Goal: Information Seeking & Learning: Learn about a topic

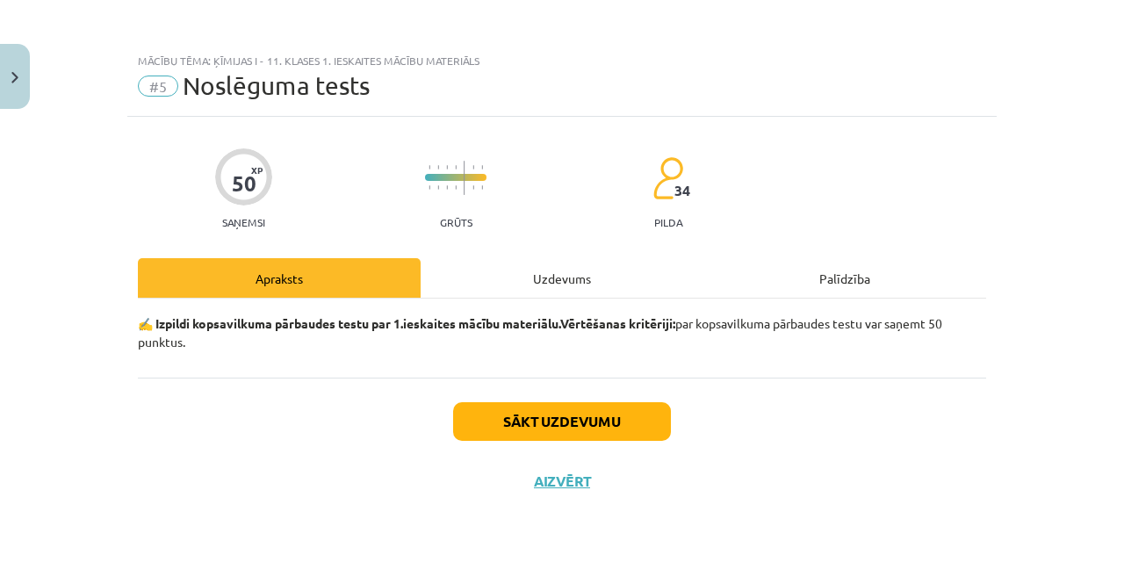
scroll to position [768, 0]
click at [539, 433] on button "Sākt uzdevumu" at bounding box center [562, 421] width 218 height 39
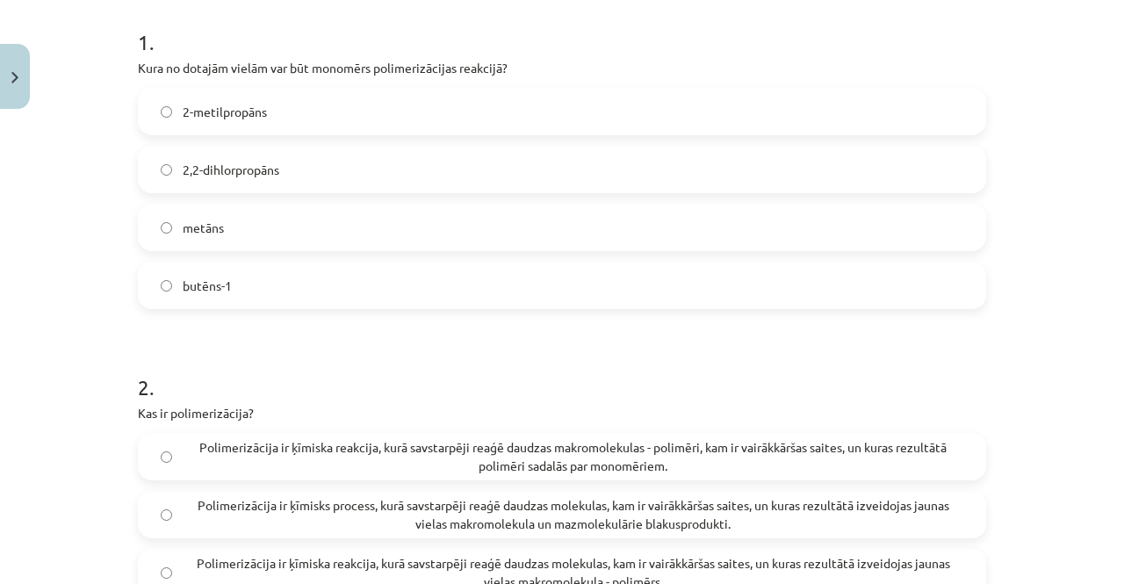
scroll to position [349, 0]
click at [441, 217] on label "metāns" at bounding box center [562, 228] width 845 height 44
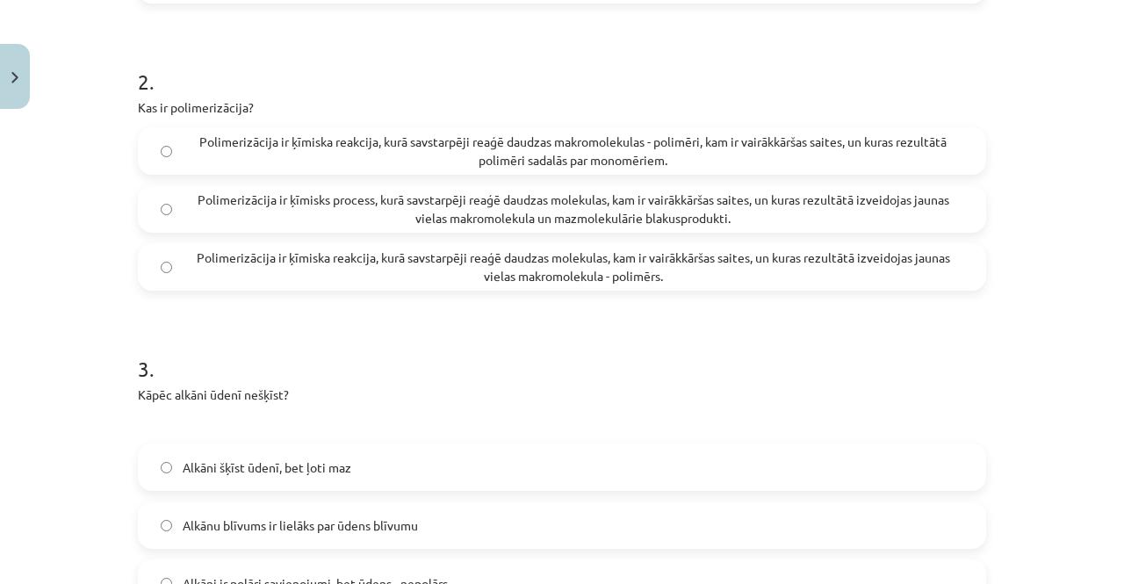
scroll to position [654, 0]
click at [530, 263] on span "Polimerizācija ir ķīmiska reakcija, kurā savstarpēji reaģē daudzas molekulas, k…" at bounding box center [573, 268] width 781 height 37
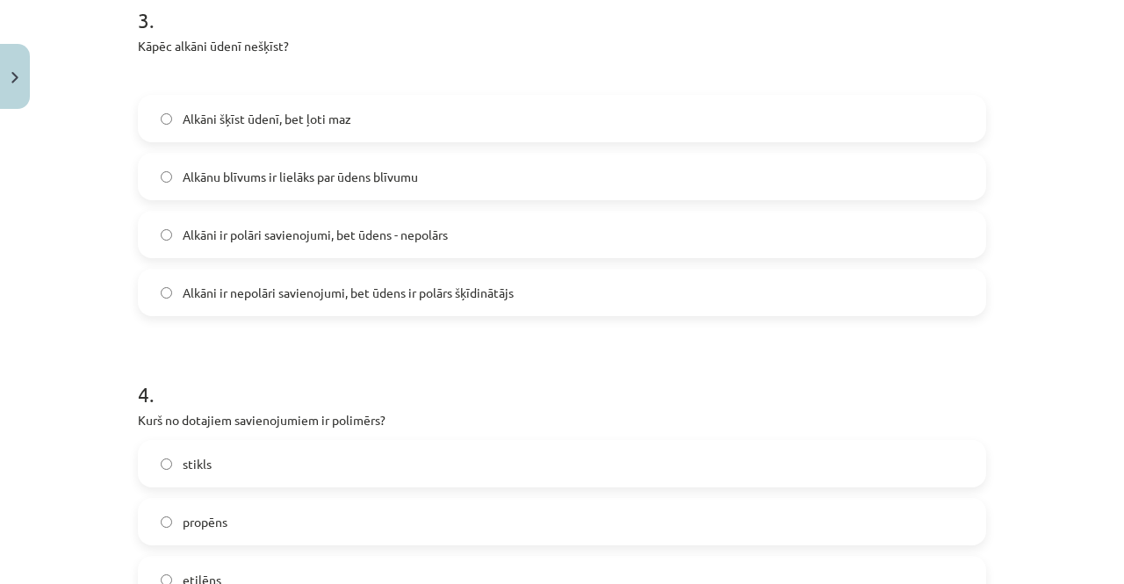
scroll to position [1001, 0]
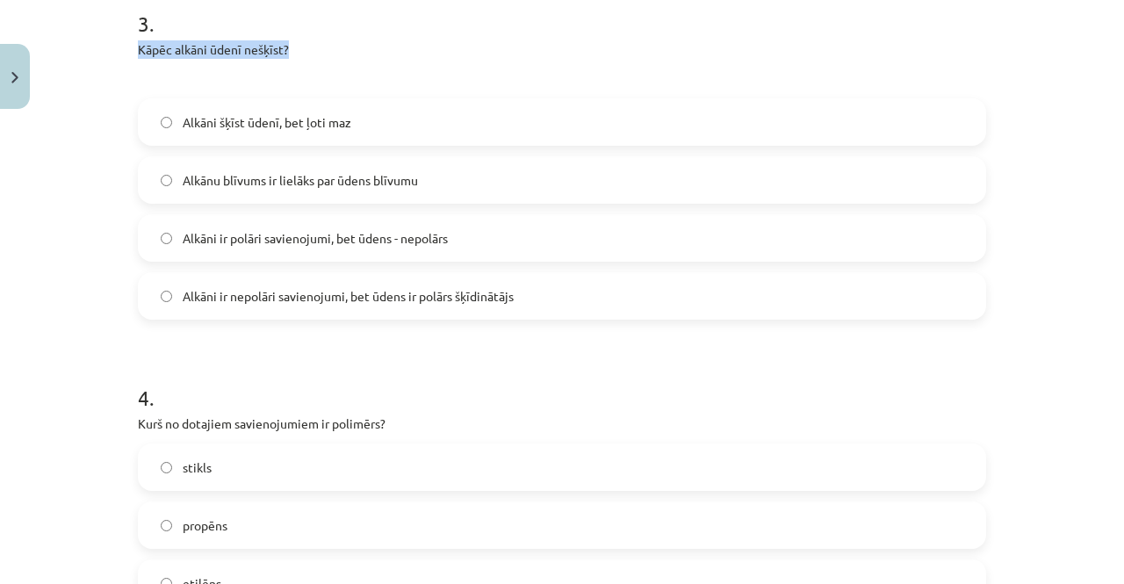
drag, startPoint x: 133, startPoint y: 49, endPoint x: 306, endPoint y: 43, distance: 173.1
click at [306, 43] on p "Kāpēc alkāni ūdenī nešķīst?" at bounding box center [562, 49] width 848 height 18
copy p "Kāpēc alkāni ūdenī nešķīst?"
click at [72, 215] on div "Mācību tēma: Ķīmijas i - 11. klases 1. ieskaites mācību materiāls #5 Noslēguma …" at bounding box center [562, 292] width 1124 height 584
click at [197, 291] on span "Alkāni ir nepolāri savienojumi, bet ūdens ir polārs šķīdinātājs" at bounding box center [348, 296] width 331 height 18
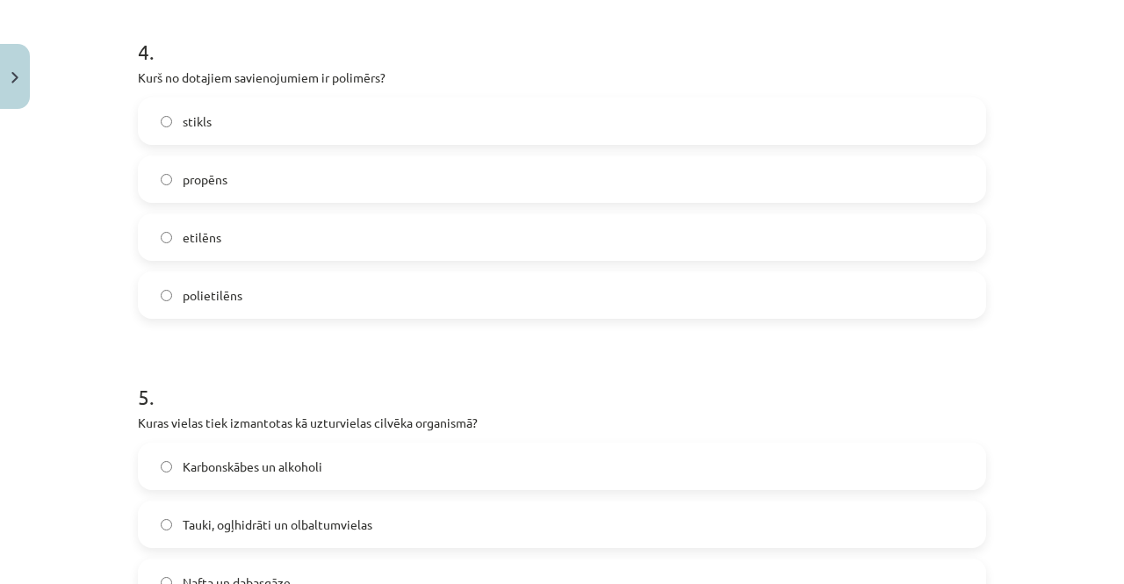
scroll to position [1348, 0]
click at [209, 304] on label "polietilēns" at bounding box center [562, 294] width 845 height 44
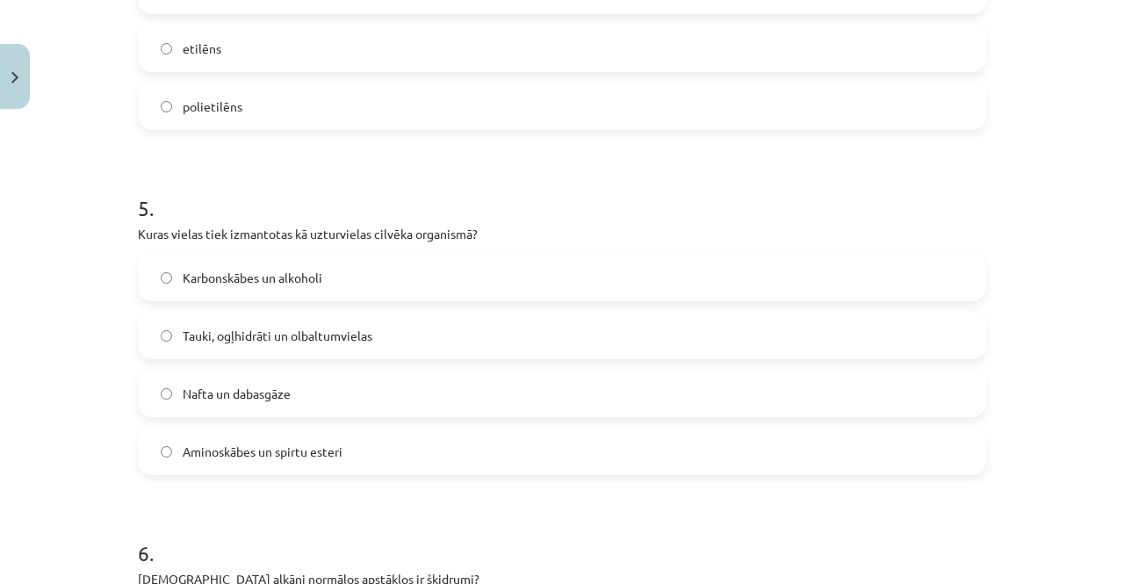
scroll to position [1537, 0]
click at [225, 324] on label "Tauki, ogļhidrāti un olbaltumvielas" at bounding box center [562, 335] width 845 height 44
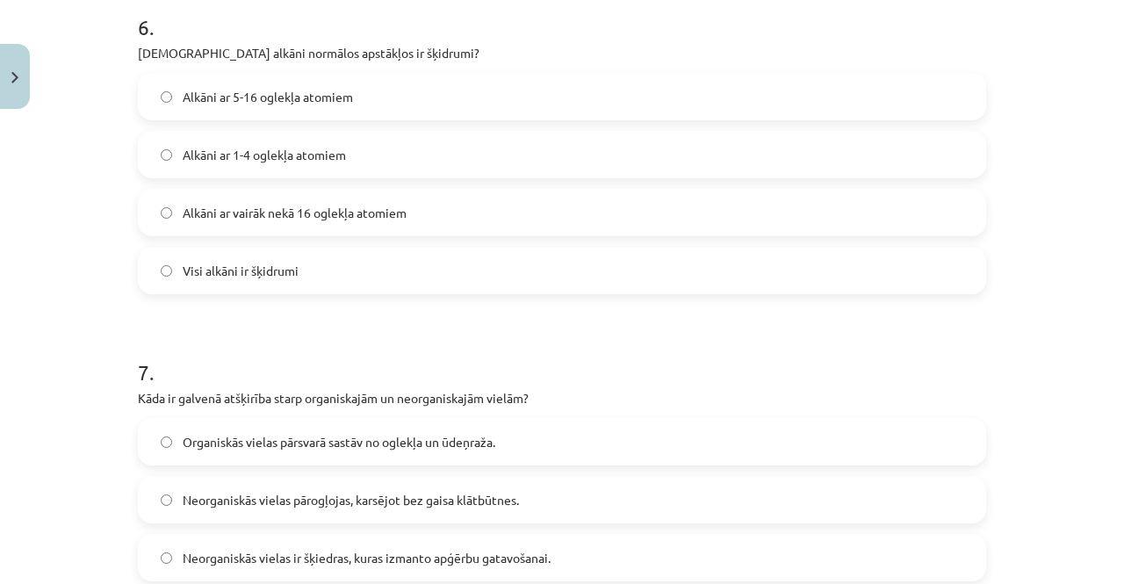
scroll to position [2061, 0]
click at [277, 101] on span "Alkāni ar 5-16 oglekļa atomiem" at bounding box center [268, 98] width 170 height 18
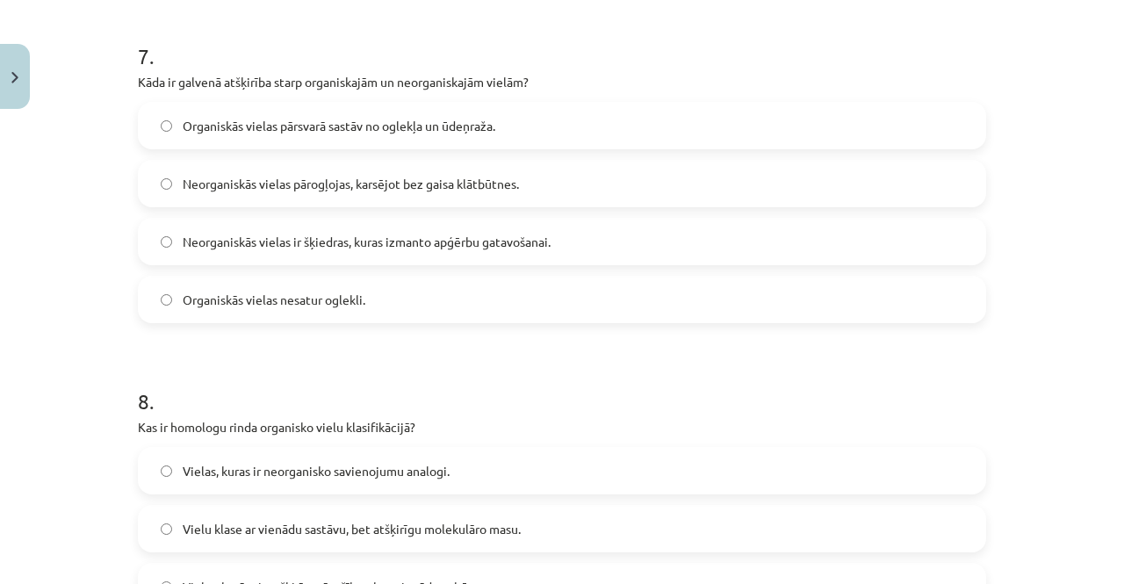
scroll to position [2379, 0]
click at [189, 129] on span "Organiskās vielas pārsvarā sastāv no oglekļa un ūdeņraža." at bounding box center [339, 125] width 313 height 18
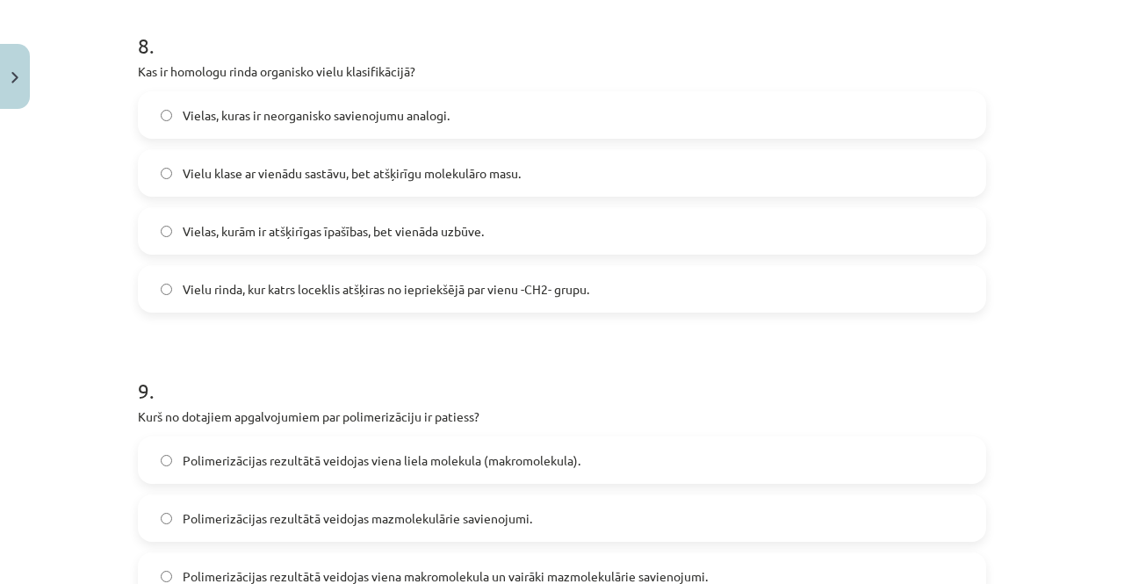
scroll to position [2736, 0]
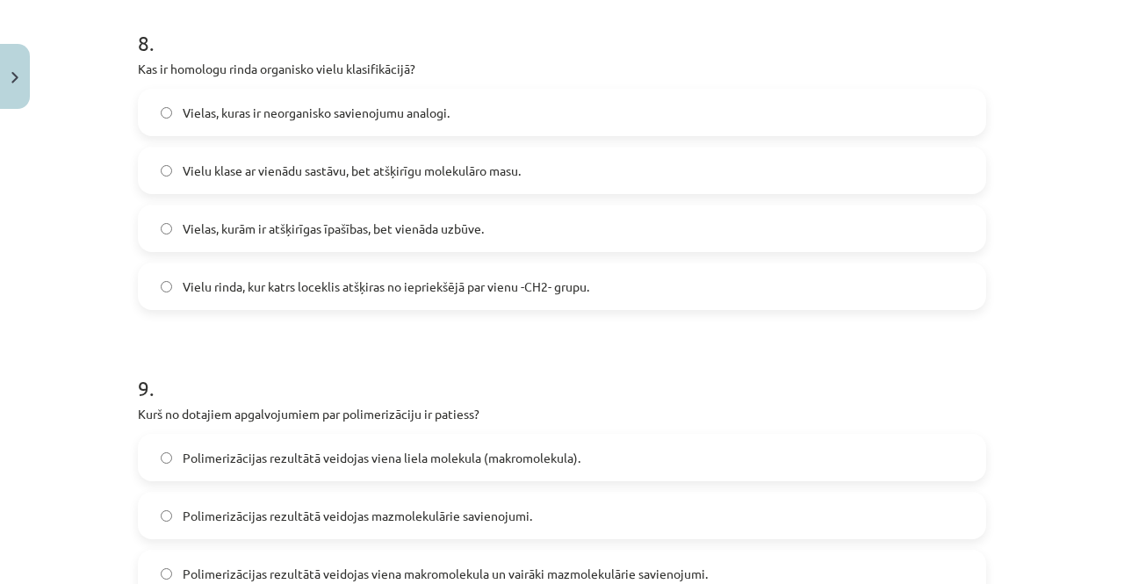
click at [237, 287] on span "Vielu rinda, kur katrs loceklis atšķiras no iepriekšējā par vienu -CH2- grupu." at bounding box center [386, 286] width 407 height 18
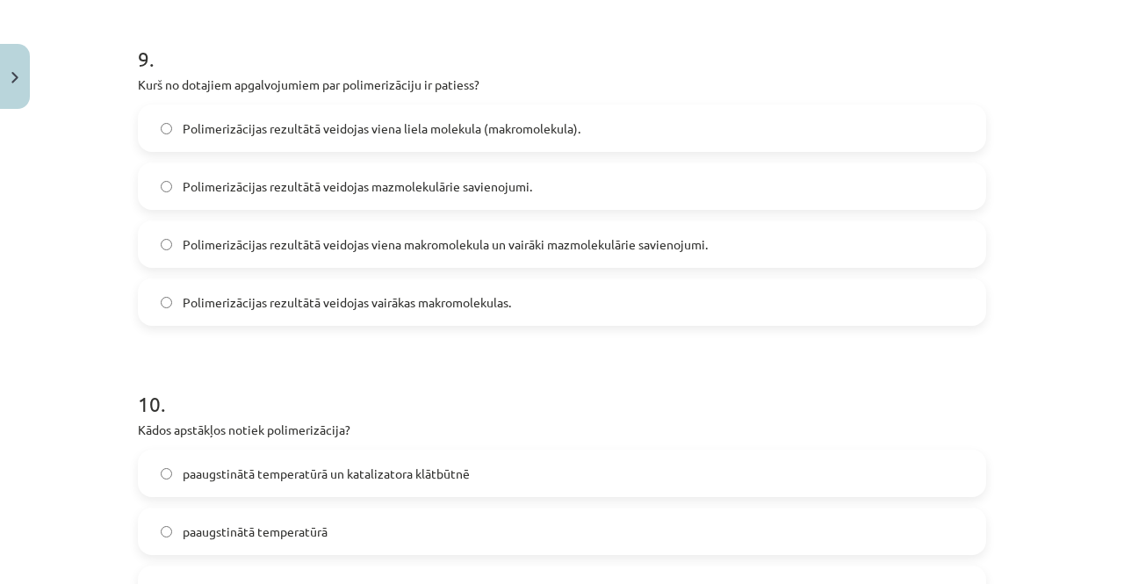
scroll to position [3070, 0]
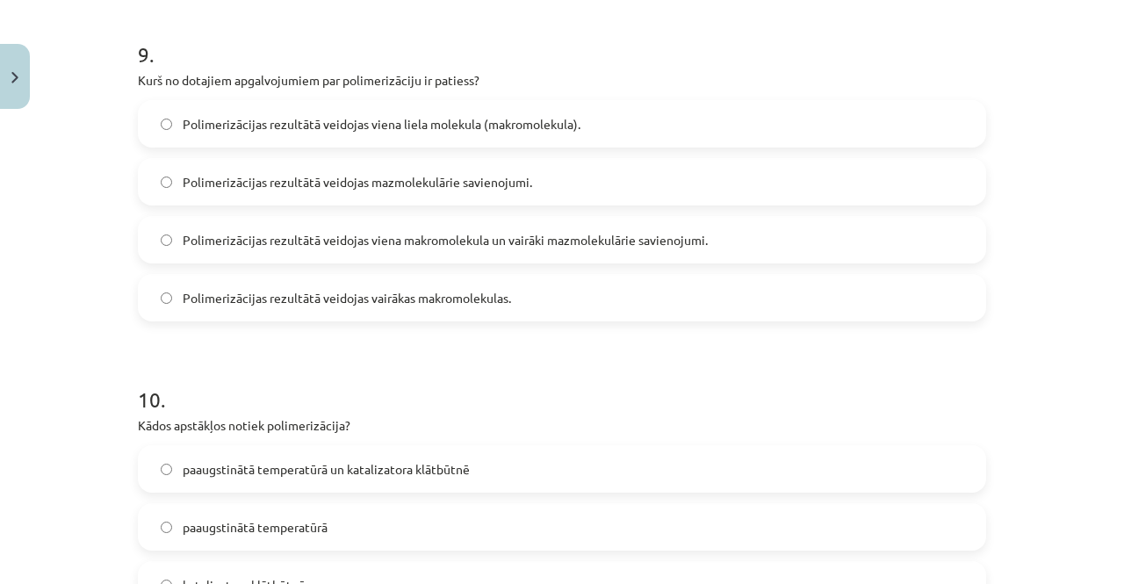
click at [386, 124] on span "Polimerizācijas rezultātā veidojas viena liela molekula (makromolekula)." at bounding box center [382, 124] width 398 height 18
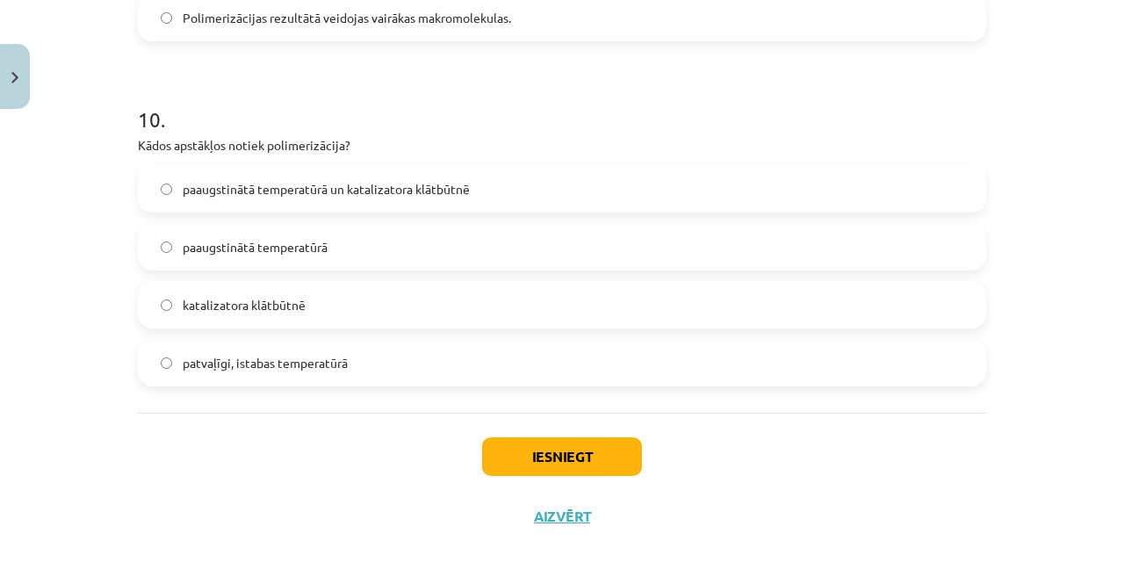
scroll to position [3354, 0]
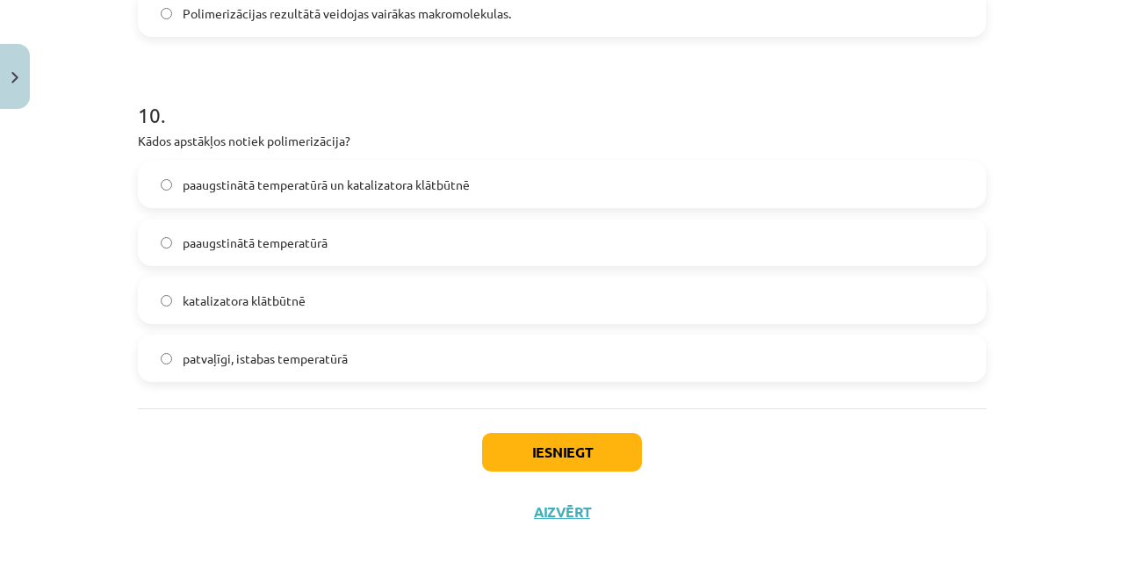
click at [262, 185] on span "paaugstinātā temperatūrā un katalizatora klātbūtnē" at bounding box center [326, 185] width 287 height 18
click at [599, 466] on button "Iesniegt" at bounding box center [562, 452] width 160 height 39
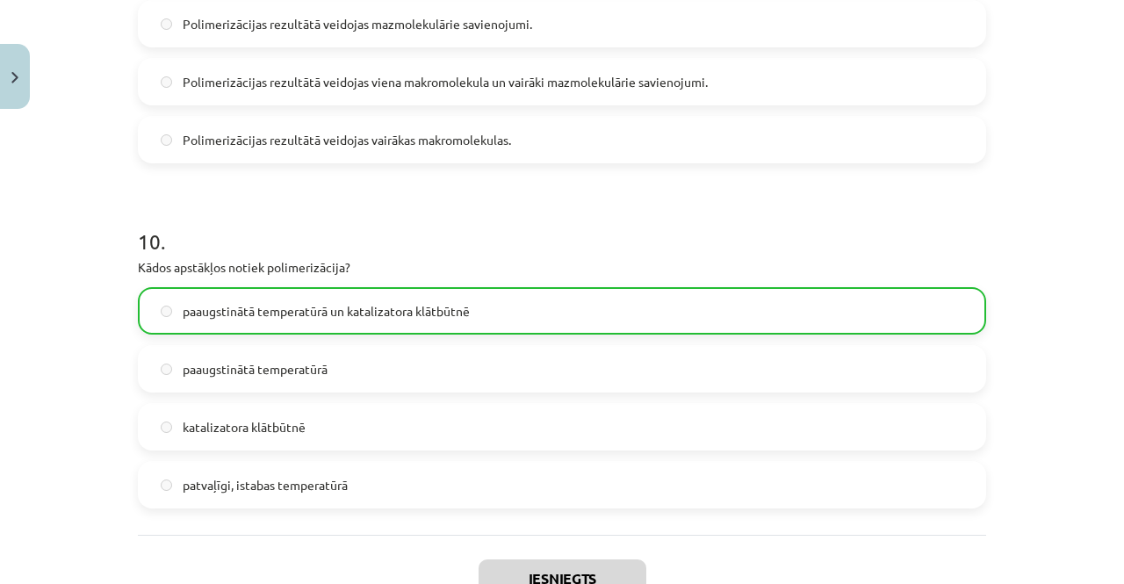
scroll to position [3409, 0]
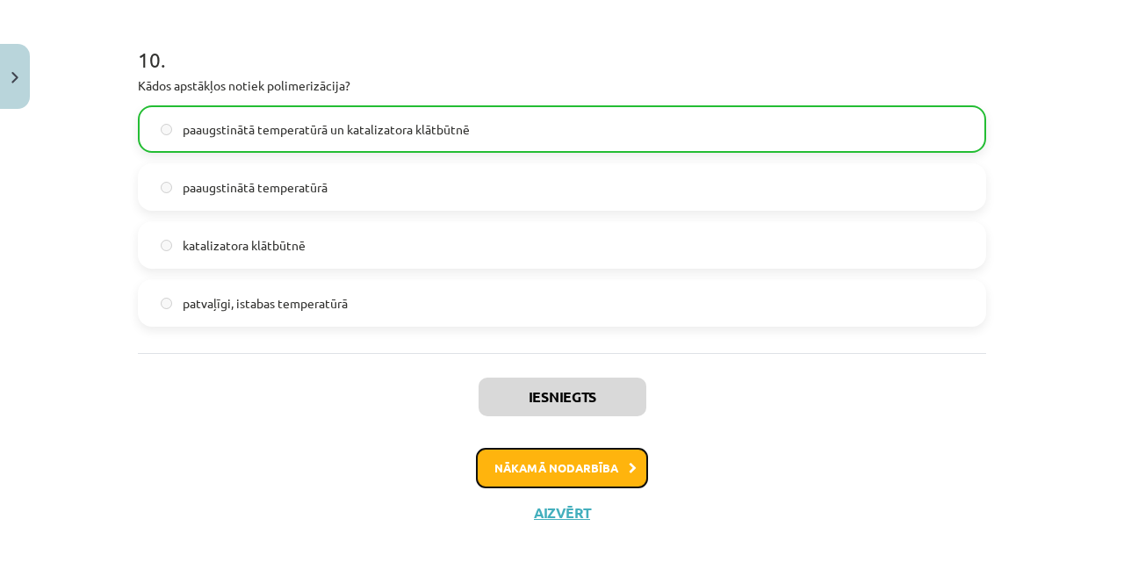
click at [633, 459] on button "Nākamā nodarbība" at bounding box center [562, 468] width 172 height 40
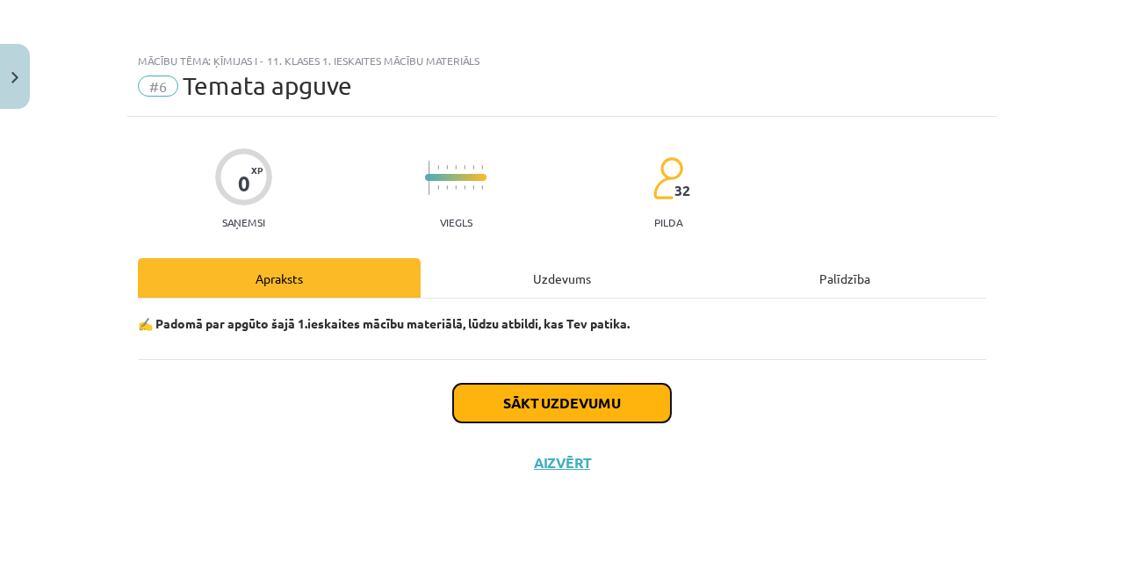
click at [565, 401] on button "Sākt uzdevumu" at bounding box center [562, 403] width 218 height 39
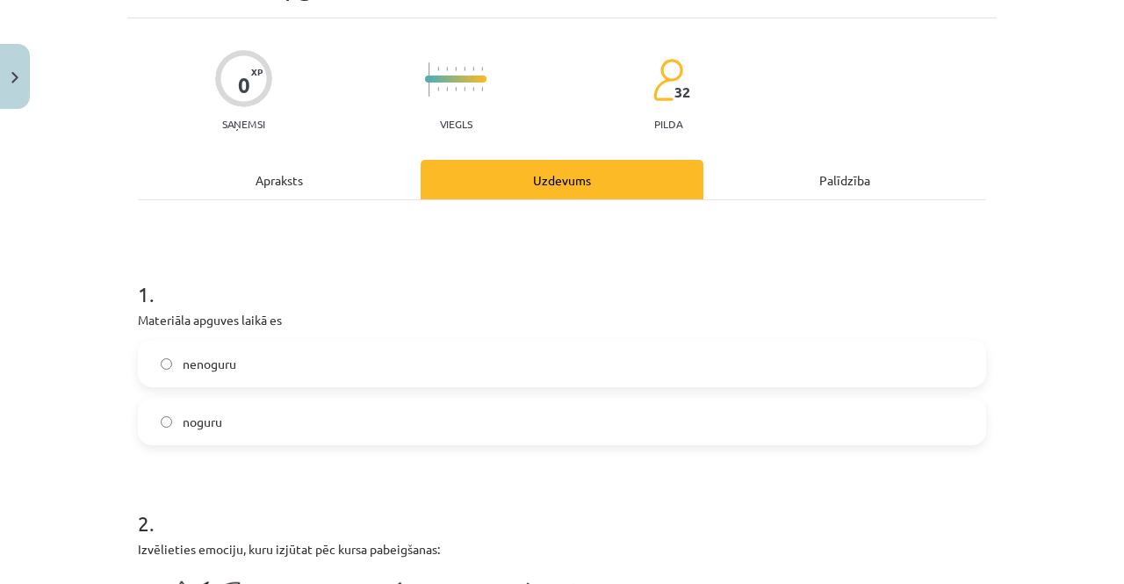
scroll to position [101, 0]
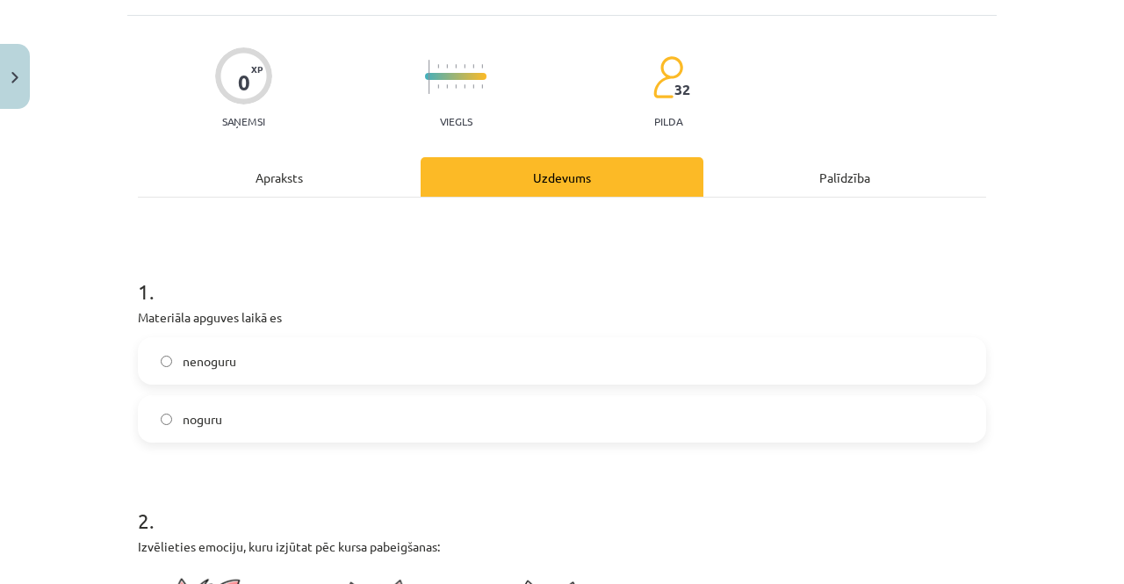
click at [538, 418] on label "noguru" at bounding box center [562, 419] width 845 height 44
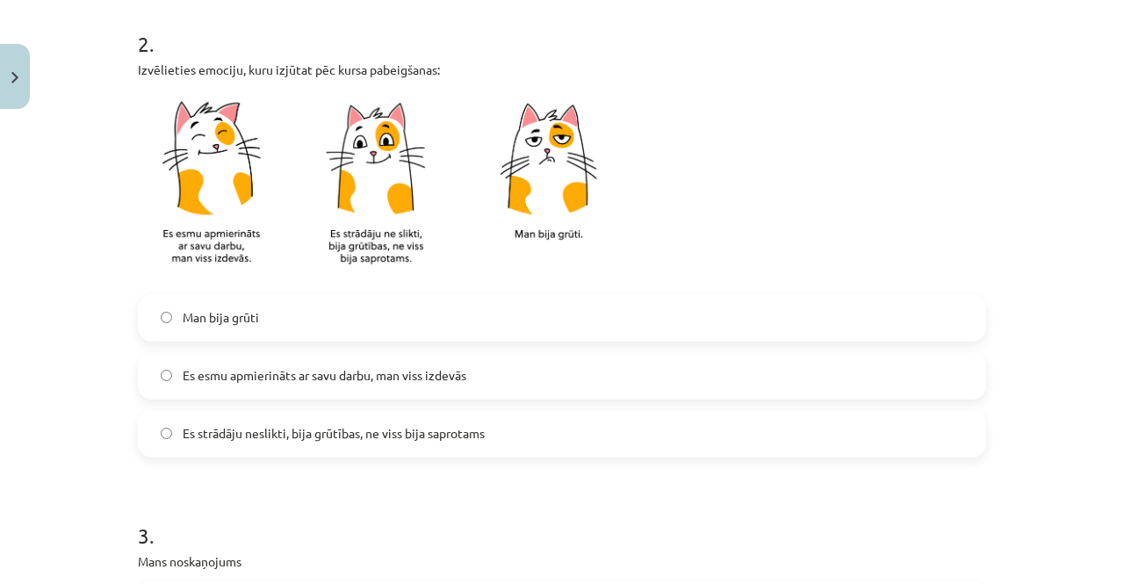
scroll to position [597, 0]
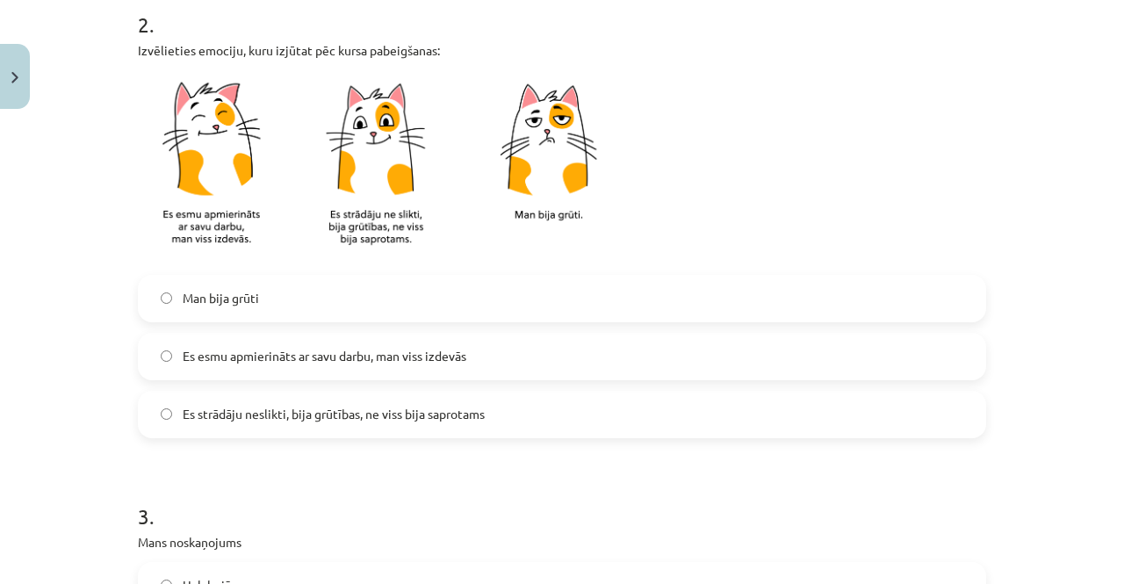
click at [450, 367] on label "Es esmu apmierināts ar savu darbu, man viss izdevās" at bounding box center [562, 357] width 845 height 44
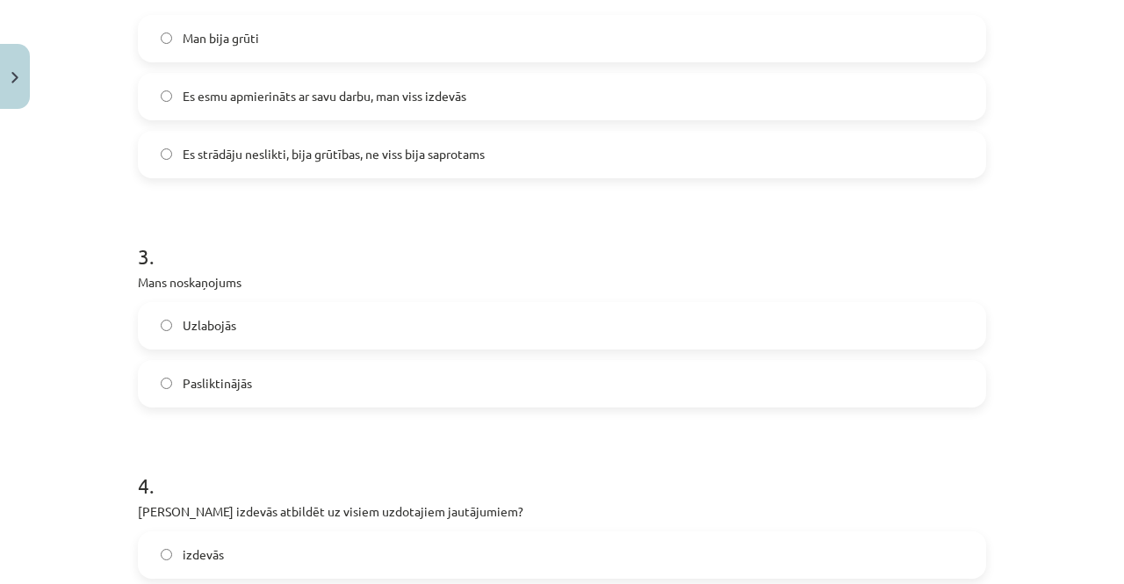
scroll to position [856, 0]
click at [380, 175] on label "Es strādāju neslikti, bija grūtības, ne viss bija saprotams" at bounding box center [562, 155] width 845 height 44
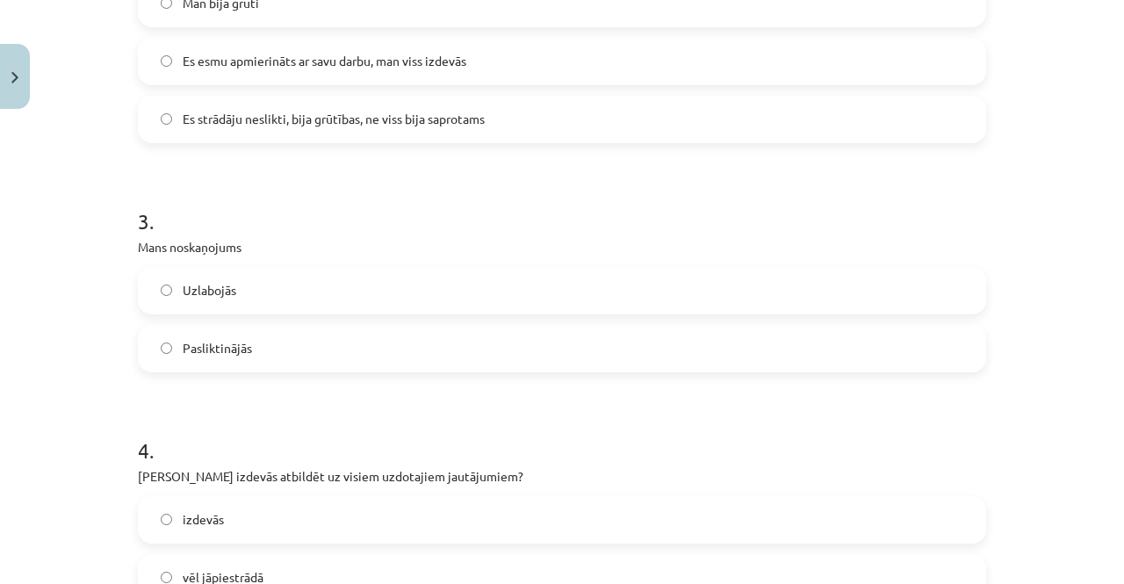
scroll to position [894, 0]
click at [298, 290] on label "Uzlabojās" at bounding box center [562, 289] width 845 height 44
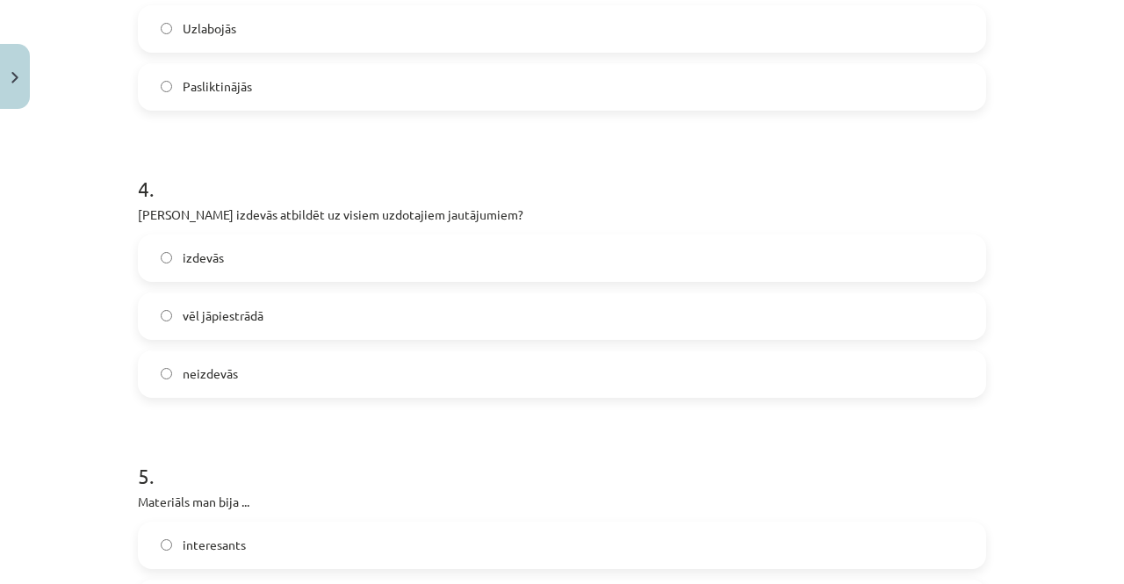
scroll to position [1155, 0]
click at [260, 318] on label "vēl jāpiestrādā" at bounding box center [562, 315] width 845 height 44
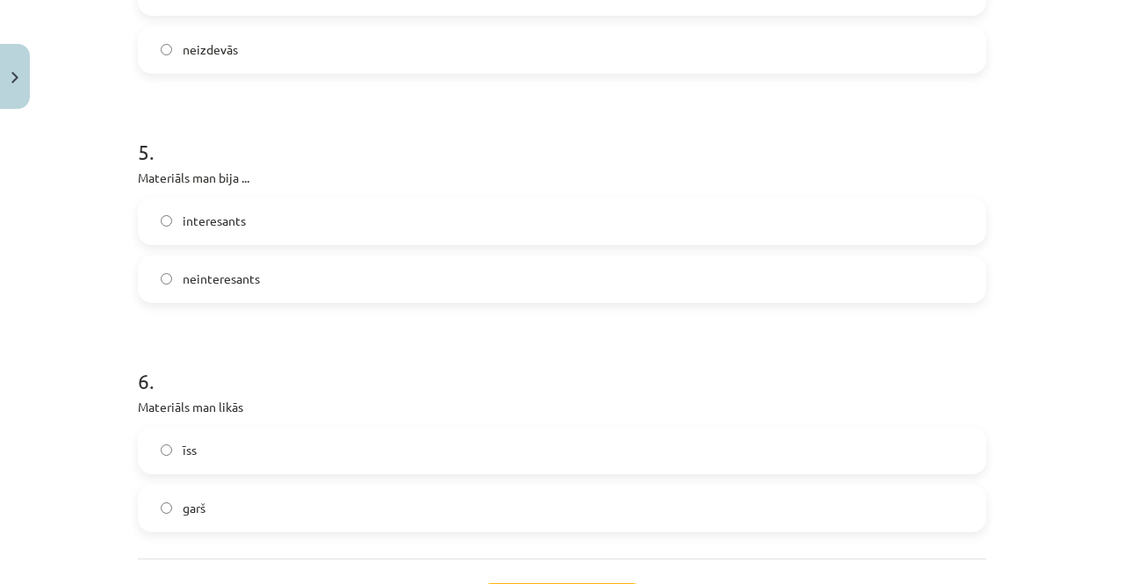
scroll to position [1492, 0]
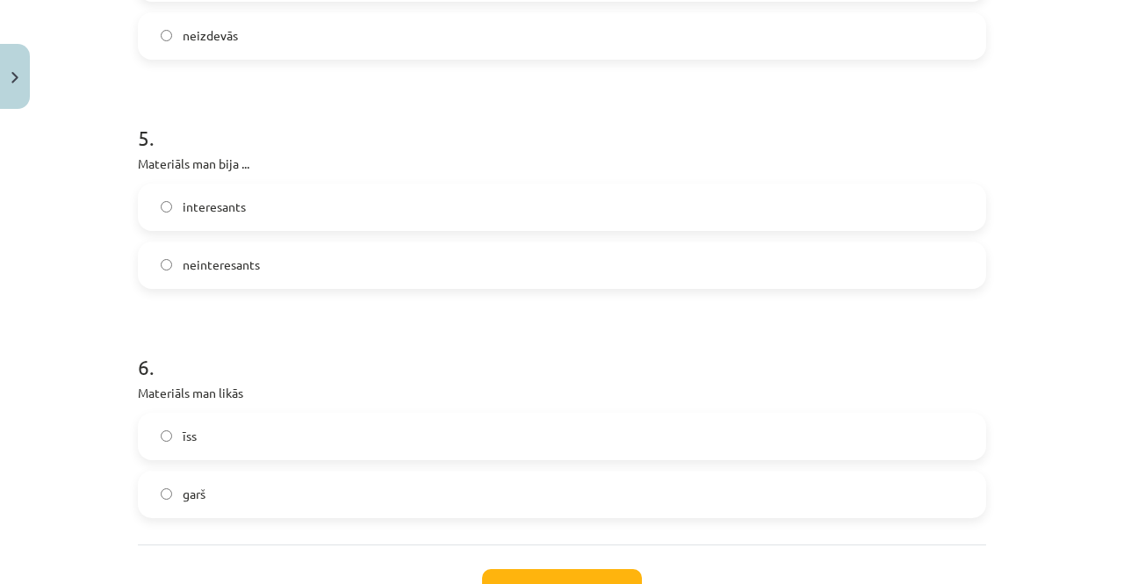
click at [313, 205] on label "interesants" at bounding box center [562, 207] width 845 height 44
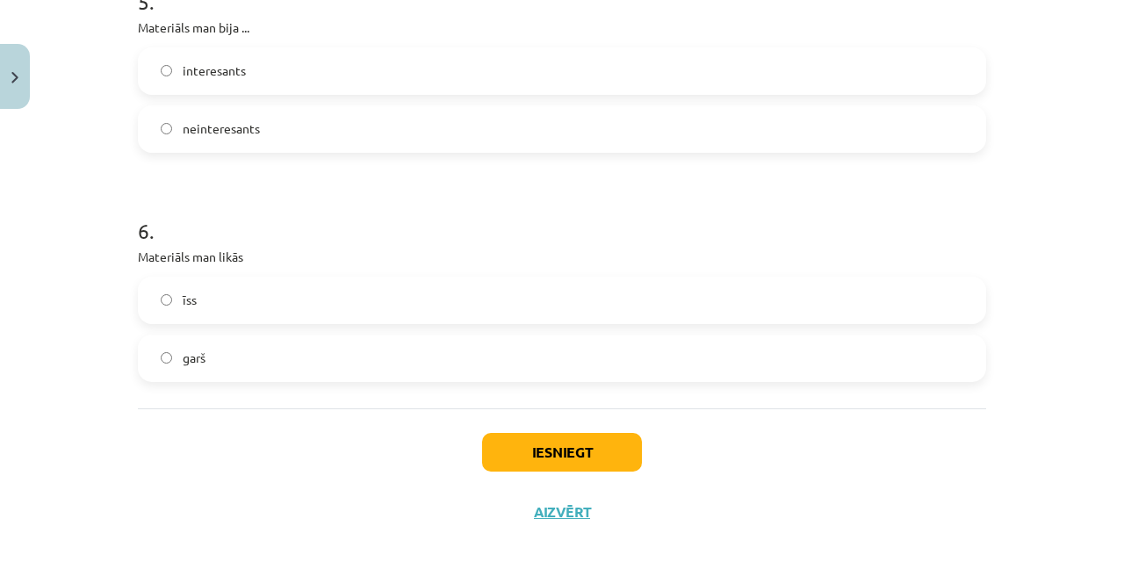
click at [284, 350] on label "garš" at bounding box center [562, 358] width 845 height 44
click at [513, 452] on button "Iesniegt" at bounding box center [562, 452] width 160 height 39
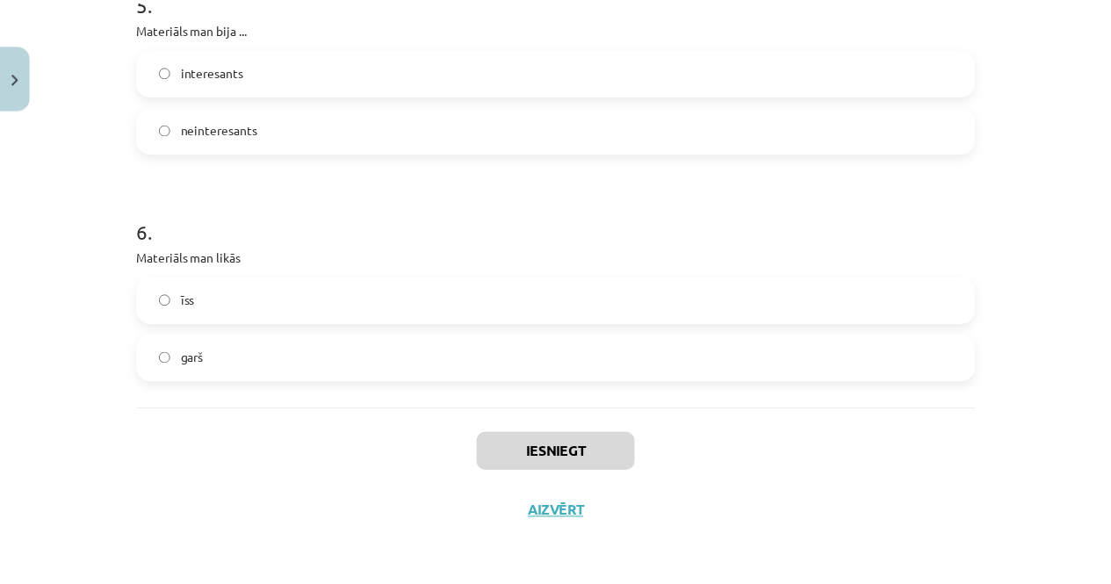
scroll to position [729, 0]
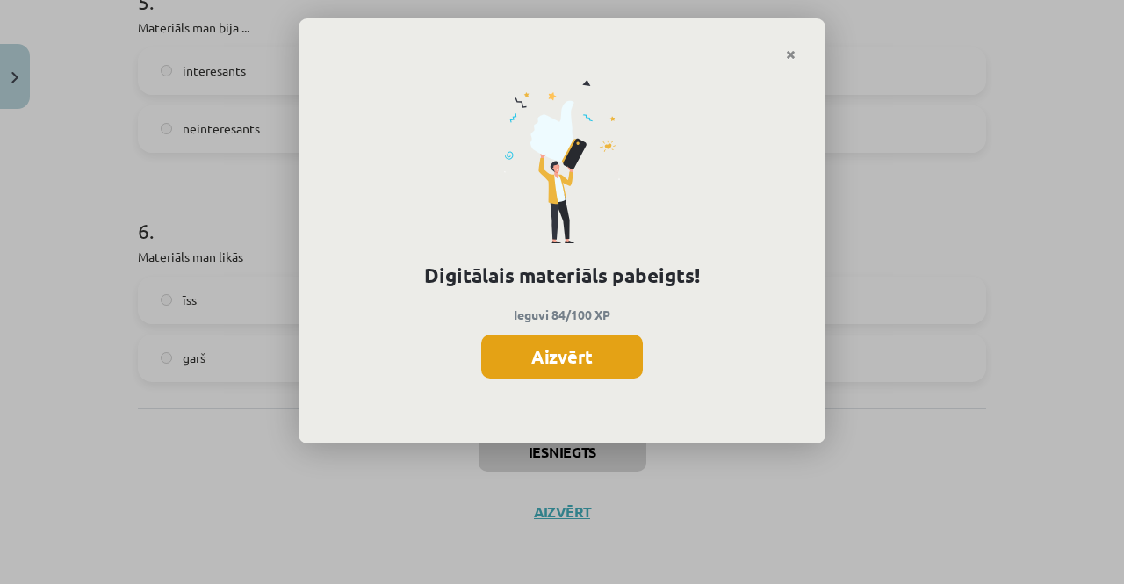
click at [567, 343] on button "Aizvērt" at bounding box center [562, 357] width 162 height 44
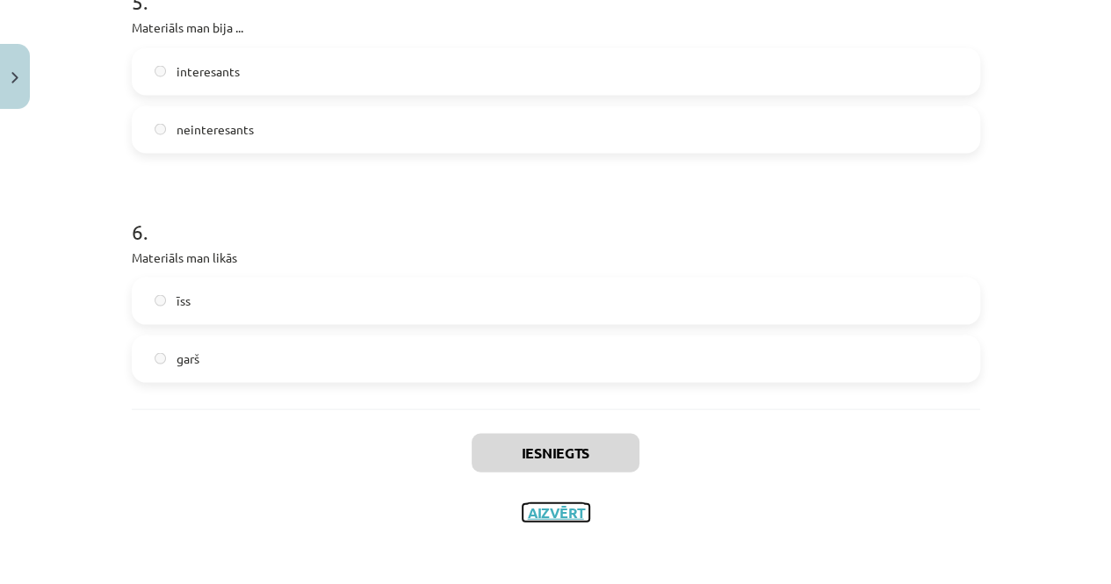
click at [553, 507] on button "Aizvērt" at bounding box center [555, 512] width 67 height 18
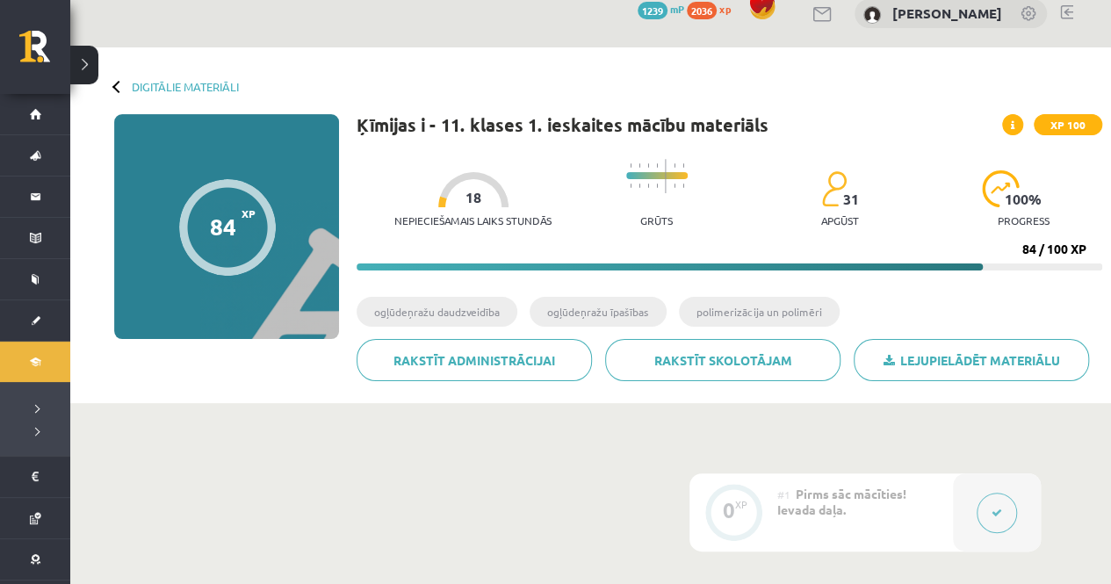
scroll to position [149, 0]
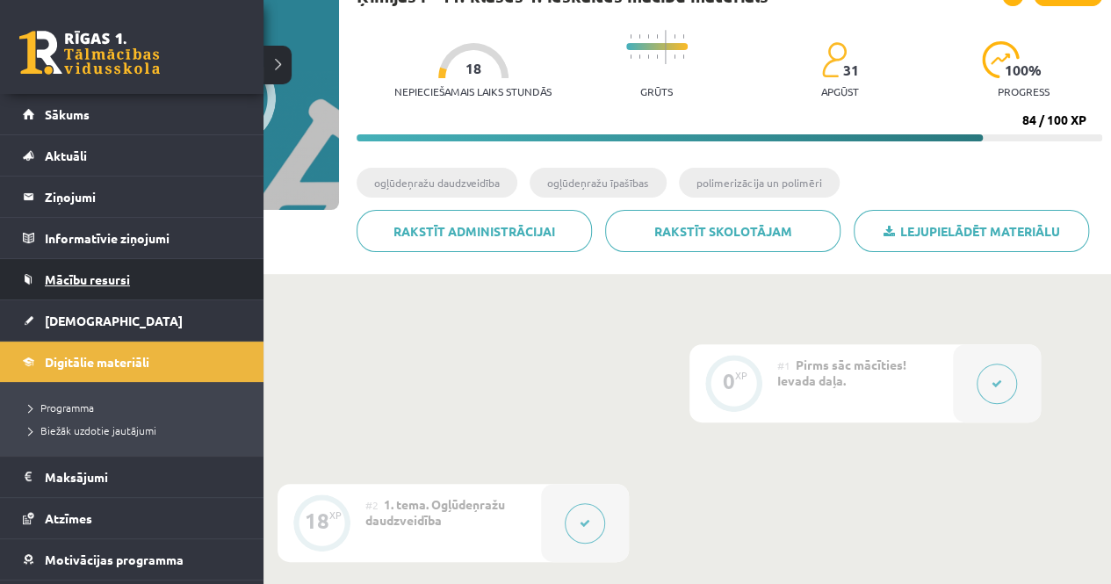
click at [110, 264] on link "Mācību resursi" at bounding box center [132, 279] width 219 height 40
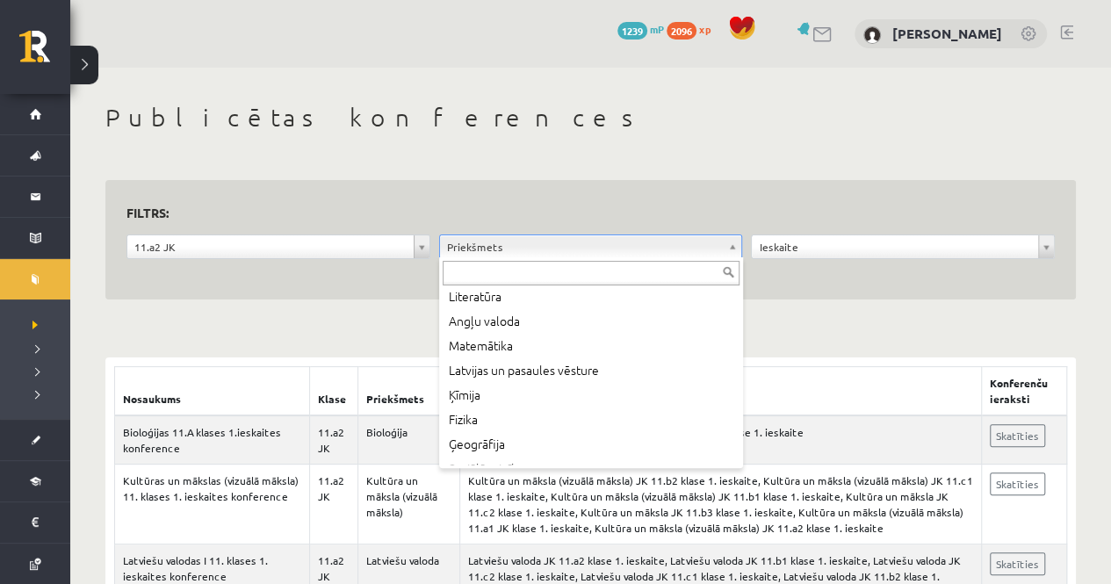
scroll to position [104, 0]
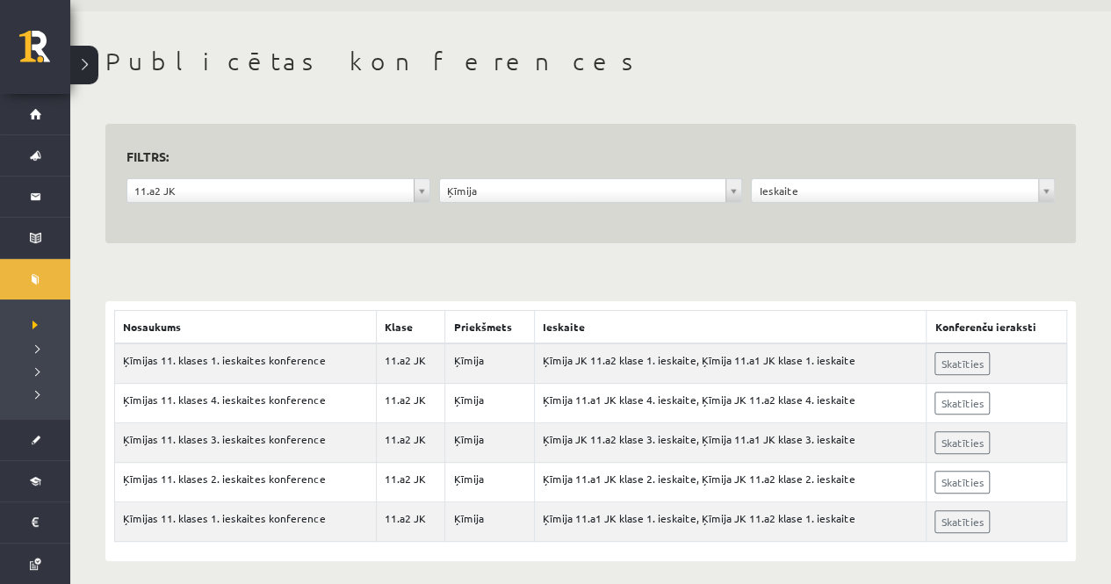
scroll to position [63, 0]
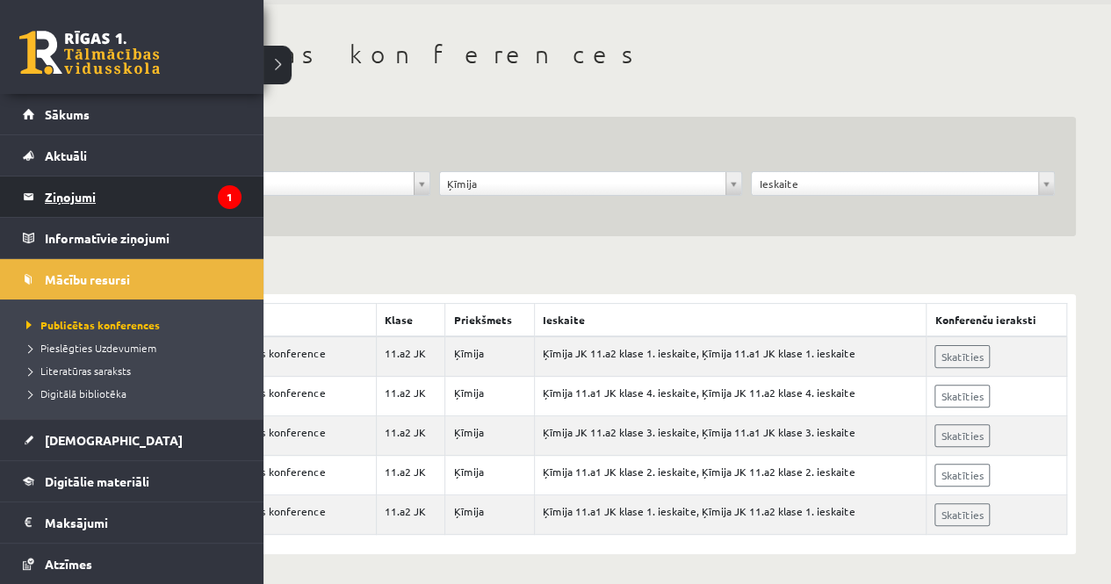
click at [97, 198] on legend "Ziņojumi 1" at bounding box center [143, 196] width 197 height 40
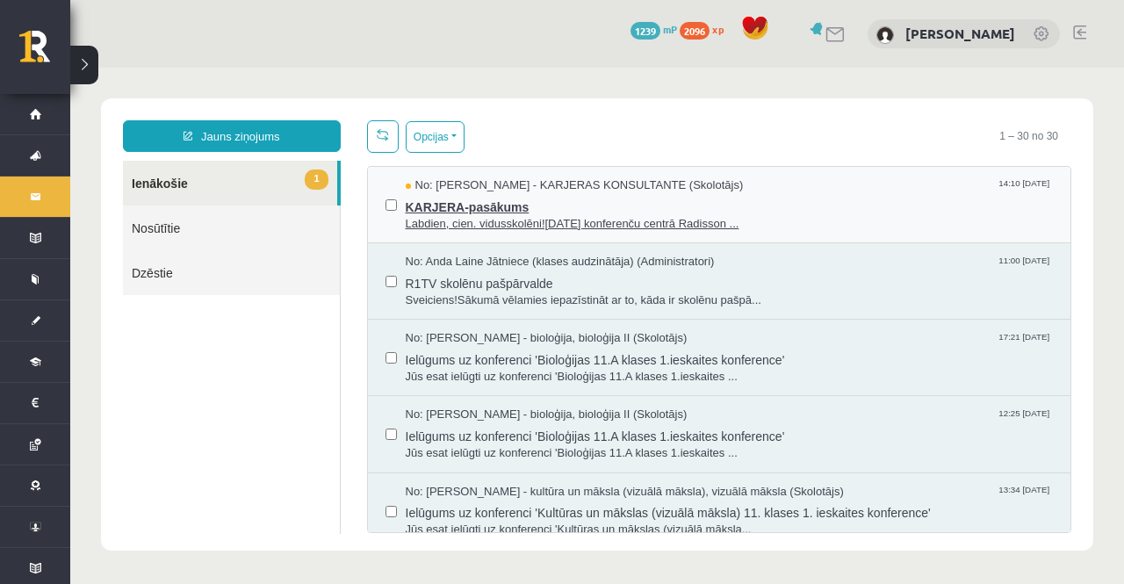
click at [450, 196] on span "KARJERA-pasākums" at bounding box center [730, 205] width 648 height 22
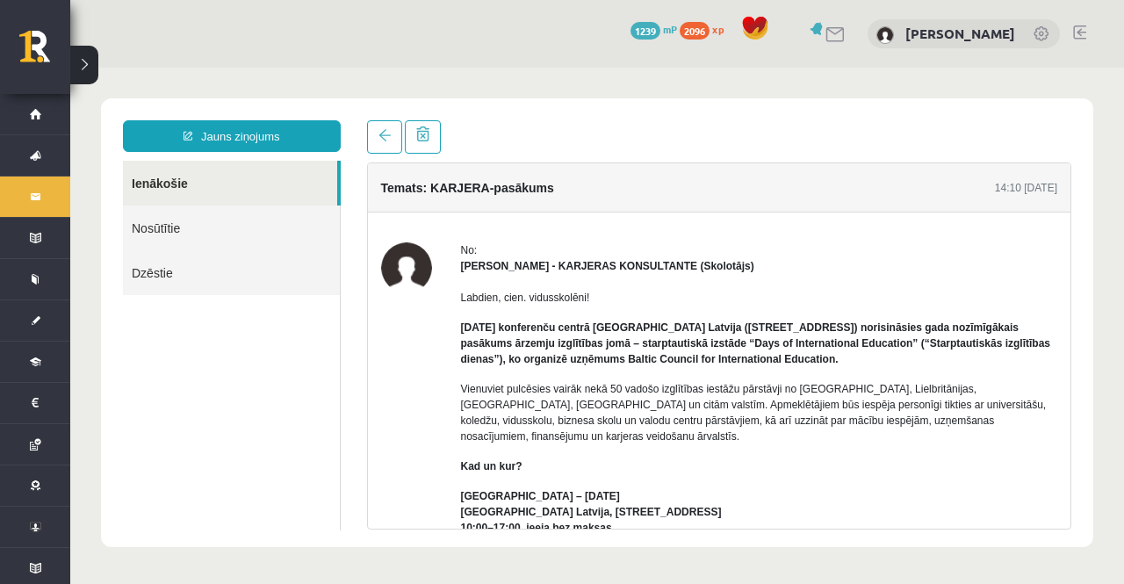
click at [714, 535] on div "Jauns ziņojums Ienākošie Nosūtītie Dzēstie ********* ********* ******* Temats: …" at bounding box center [597, 322] width 992 height 449
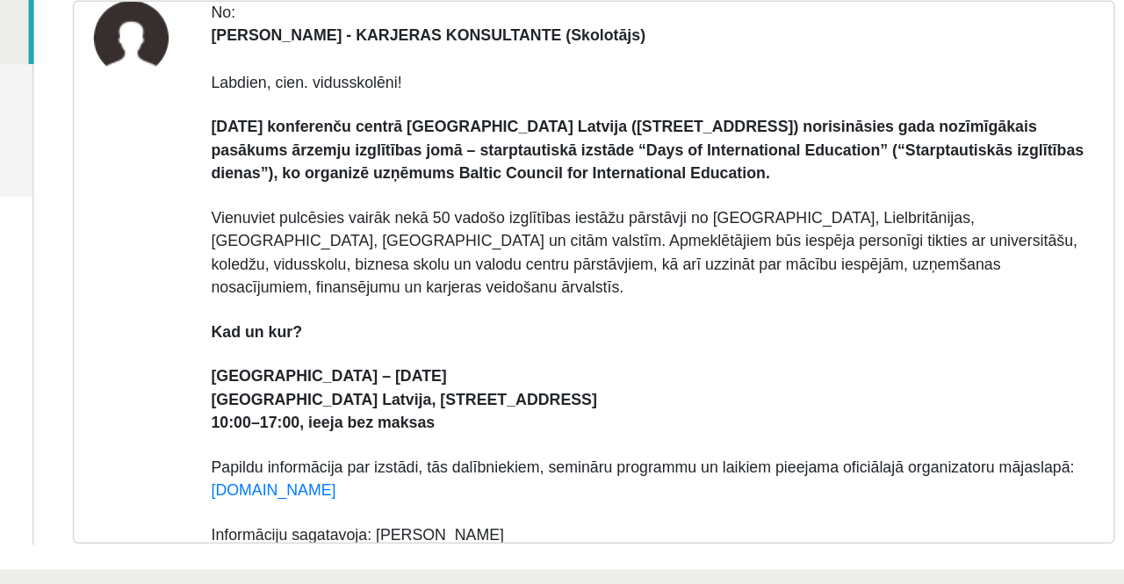
scroll to position [81, 0]
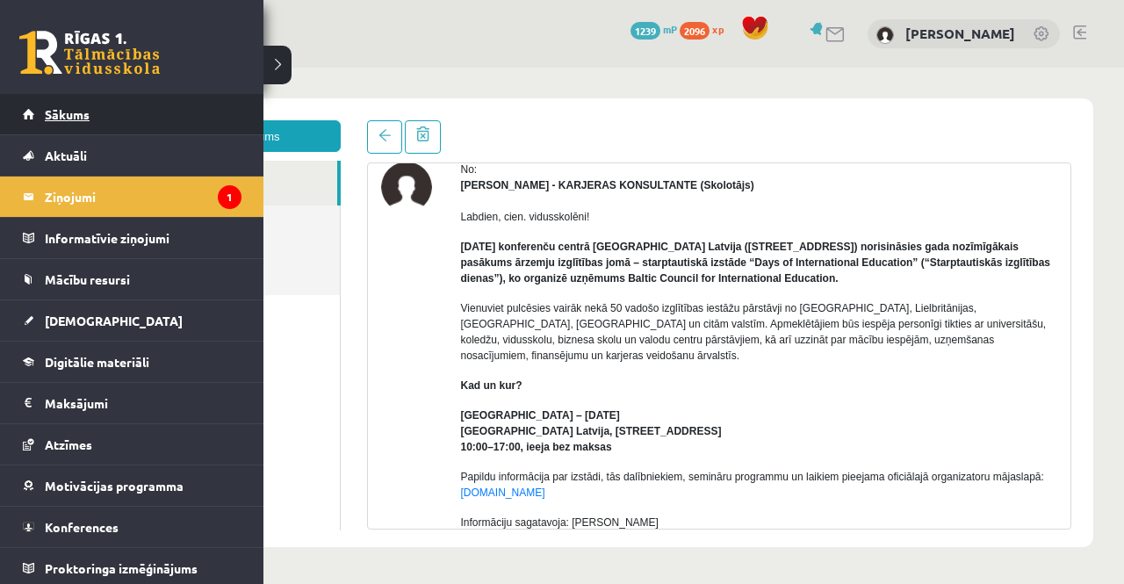
click at [65, 118] on span "Sākums" at bounding box center [67, 114] width 45 height 16
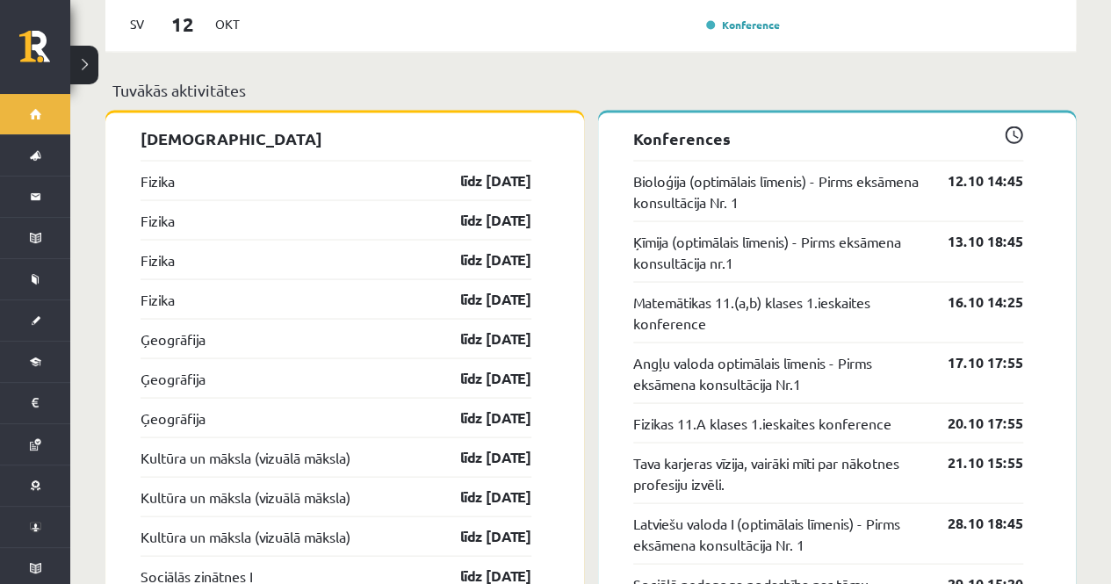
scroll to position [1542, 0]
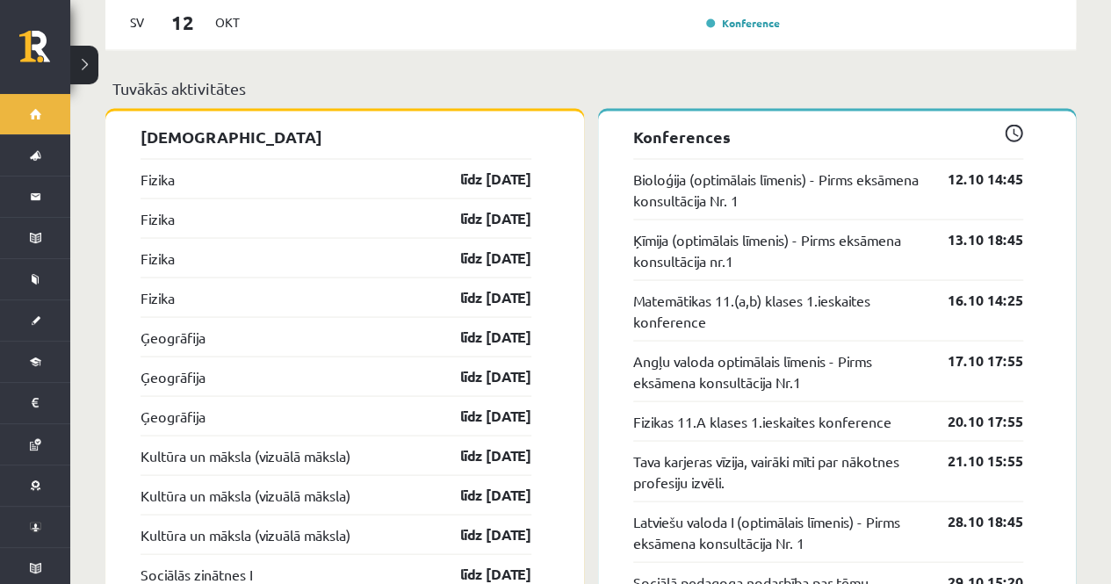
click at [1013, 124] on span at bounding box center [1013, 133] width 18 height 18
click at [707, 124] on p "Konferences" at bounding box center [828, 136] width 391 height 24
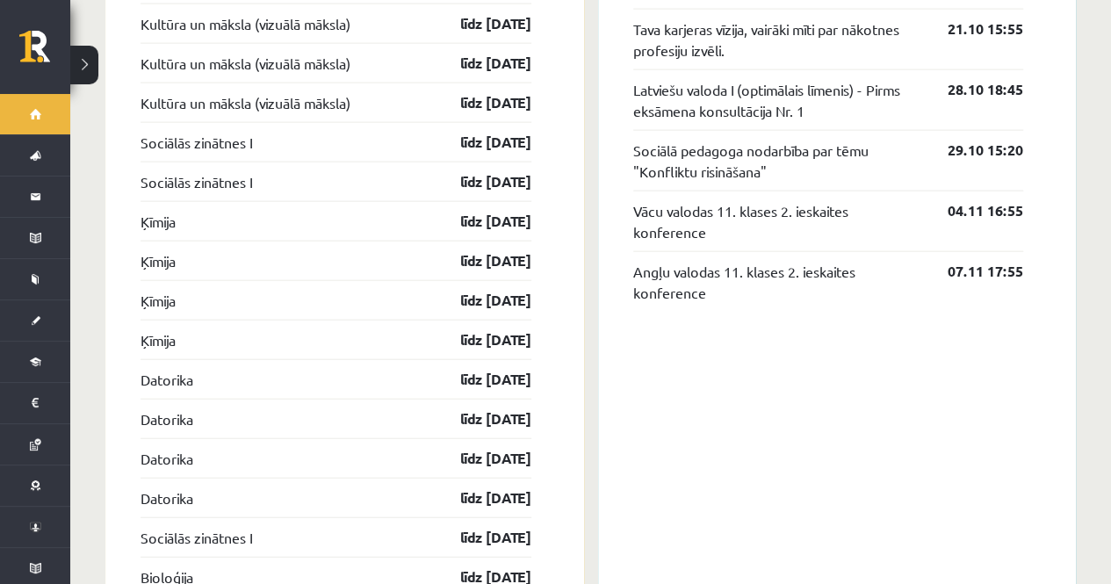
scroll to position [2466, 0]
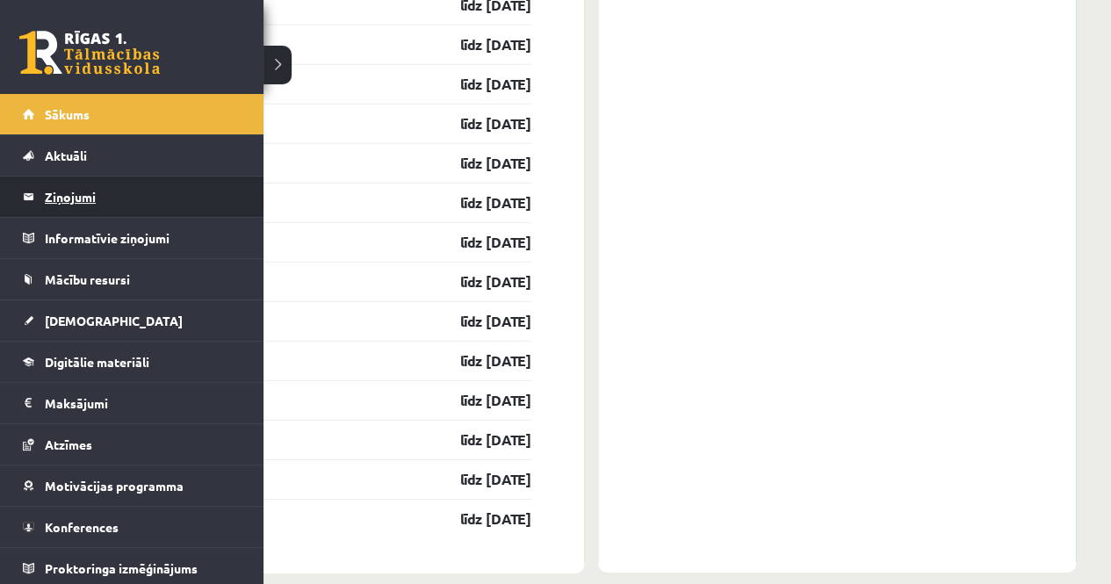
click at [68, 202] on legend "Ziņojumi 0" at bounding box center [143, 196] width 197 height 40
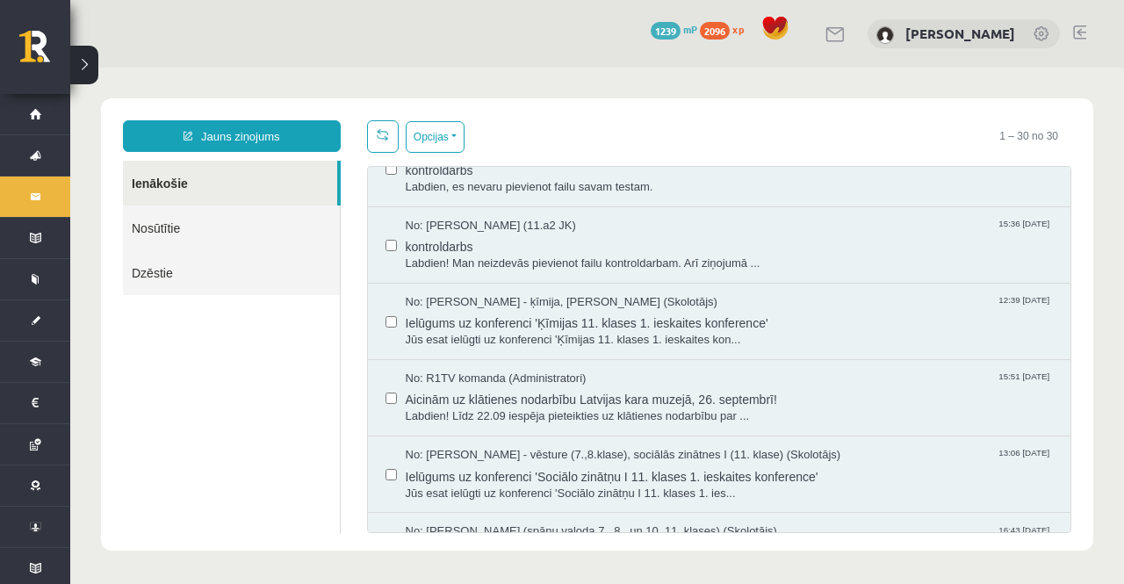
scroll to position [971, 0]
click at [674, 322] on span "Ielūgums uz konferenci 'Ķīmijas 11. klases 1. ieskaites konference'" at bounding box center [730, 322] width 648 height 22
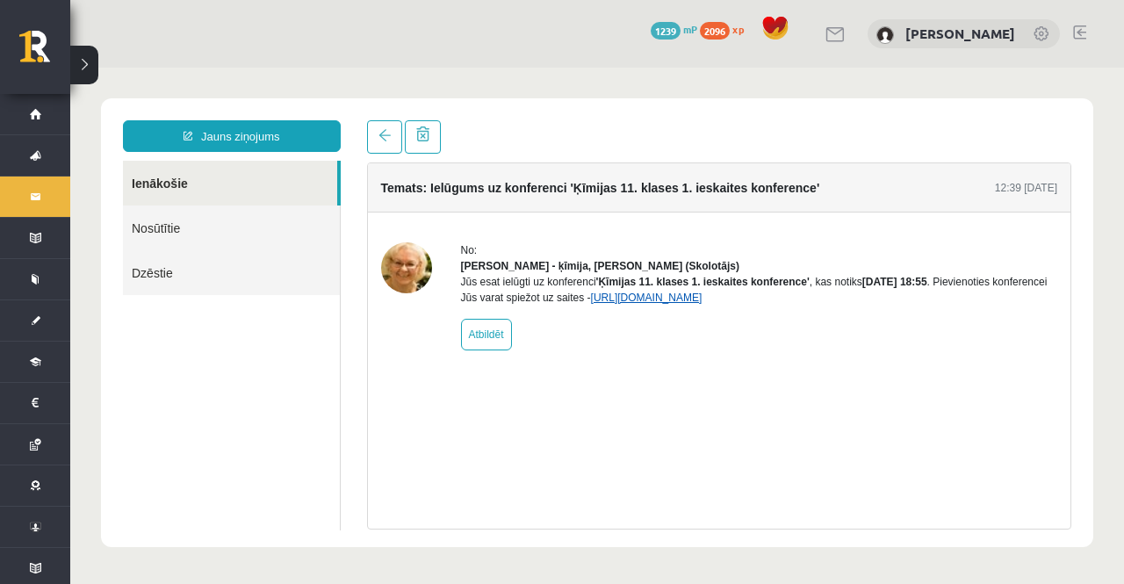
scroll to position [0, 0]
click at [702, 304] on link "https://eskola.r1tv.lv/conferences/4732/join" at bounding box center [647, 298] width 112 height 12
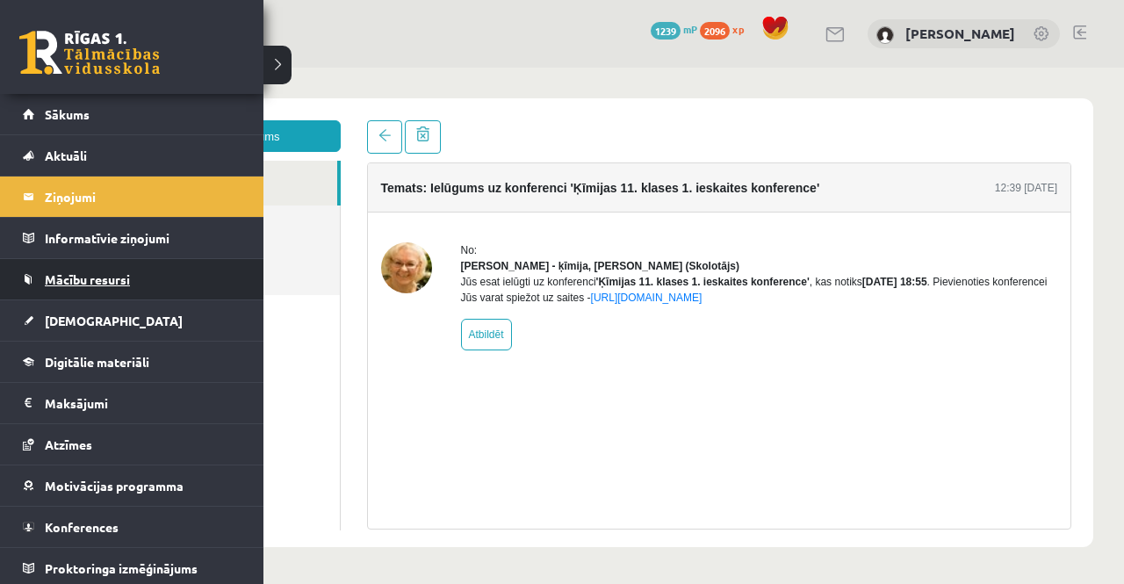
click at [104, 271] on span "Mācību resursi" at bounding box center [87, 279] width 85 height 16
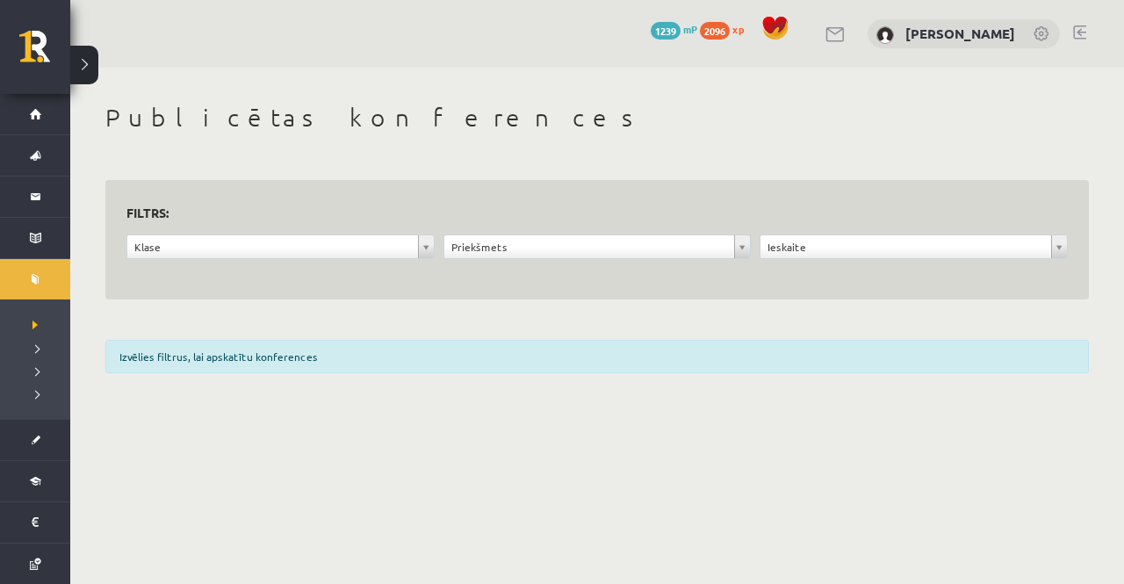
click at [481, 234] on div "Priekšmets" at bounding box center [597, 246] width 308 height 25
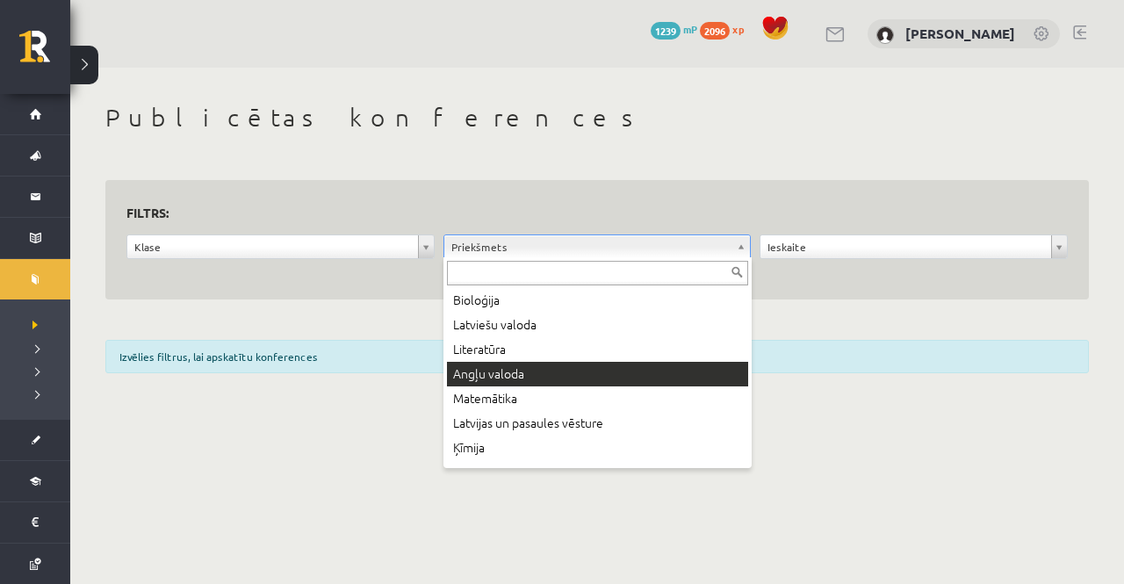
scroll to position [51, 0]
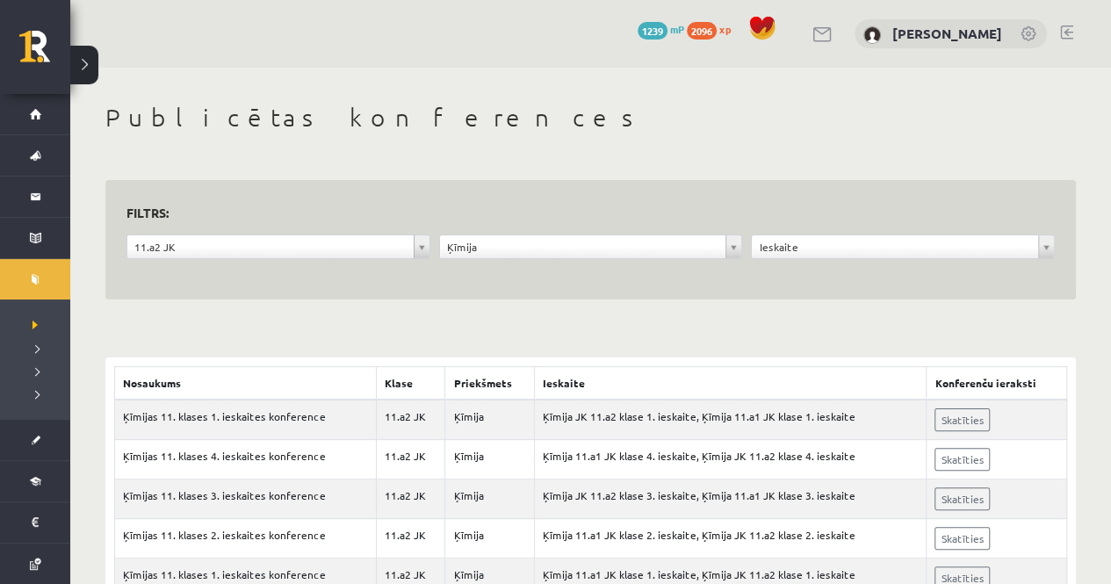
scroll to position [63, 0]
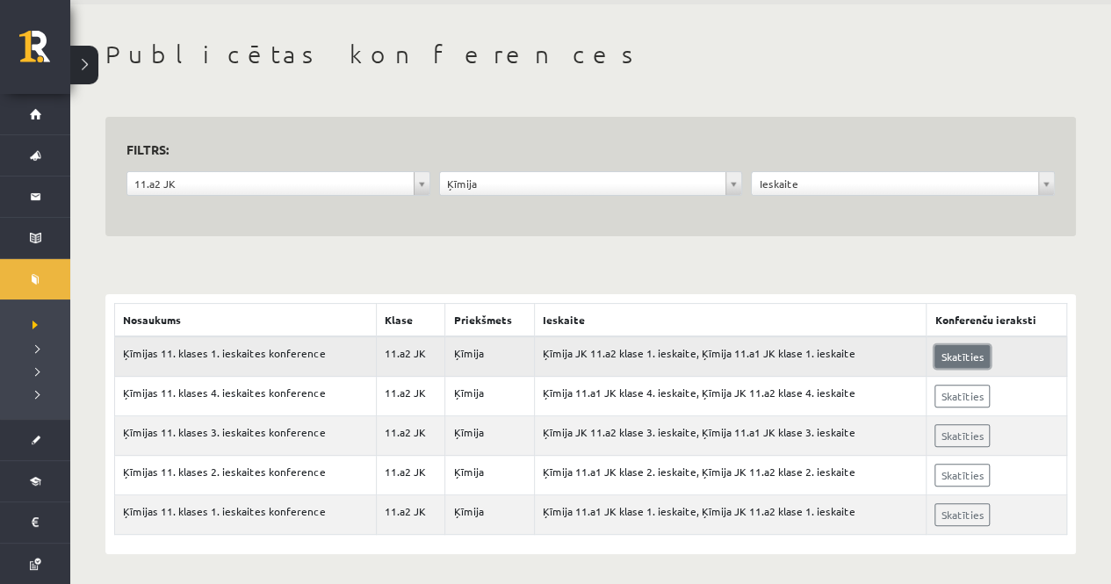
click at [966, 354] on link "Skatīties" at bounding box center [961, 356] width 55 height 23
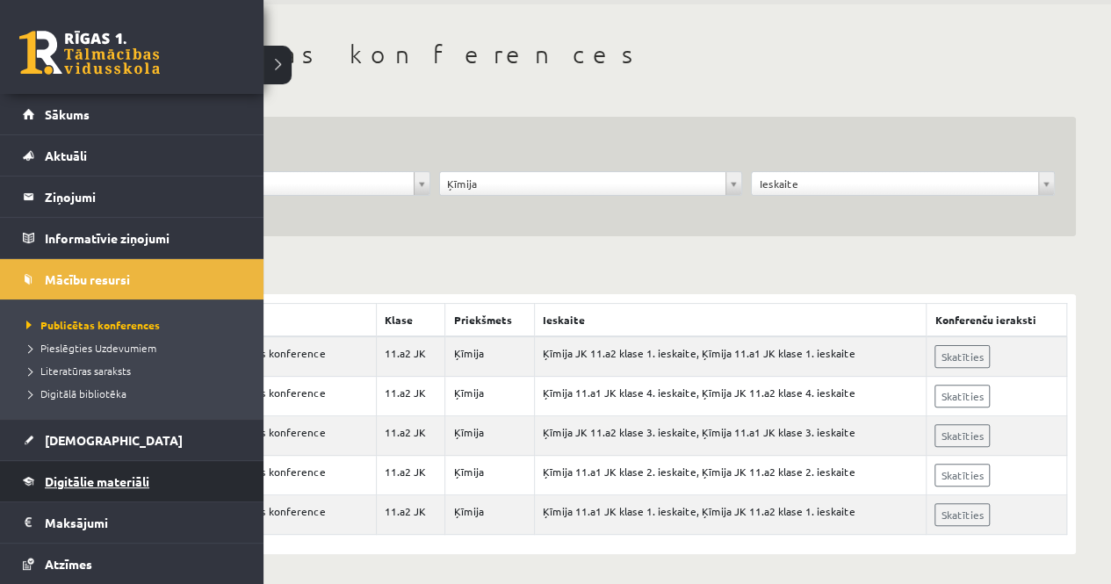
click at [96, 468] on link "Digitālie materiāli" at bounding box center [132, 481] width 219 height 40
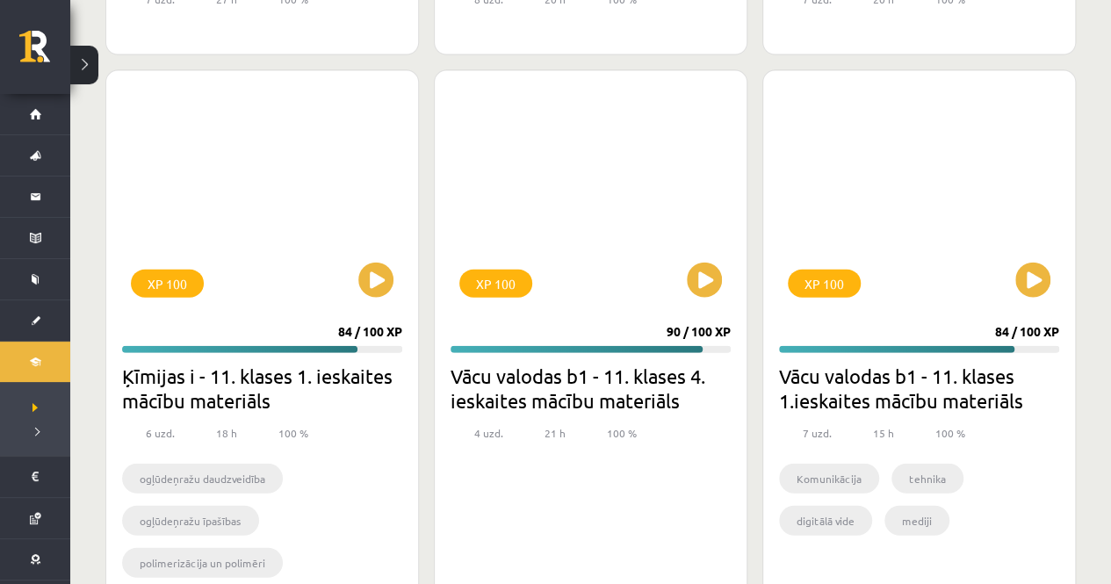
scroll to position [8507, 0]
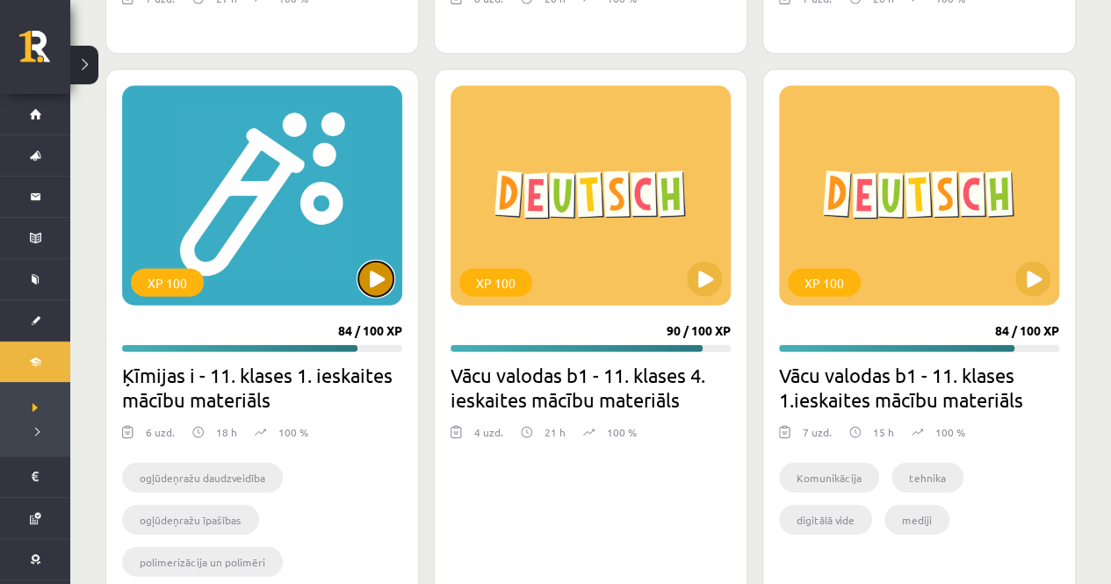
click at [387, 280] on button at bounding box center [375, 279] width 35 height 35
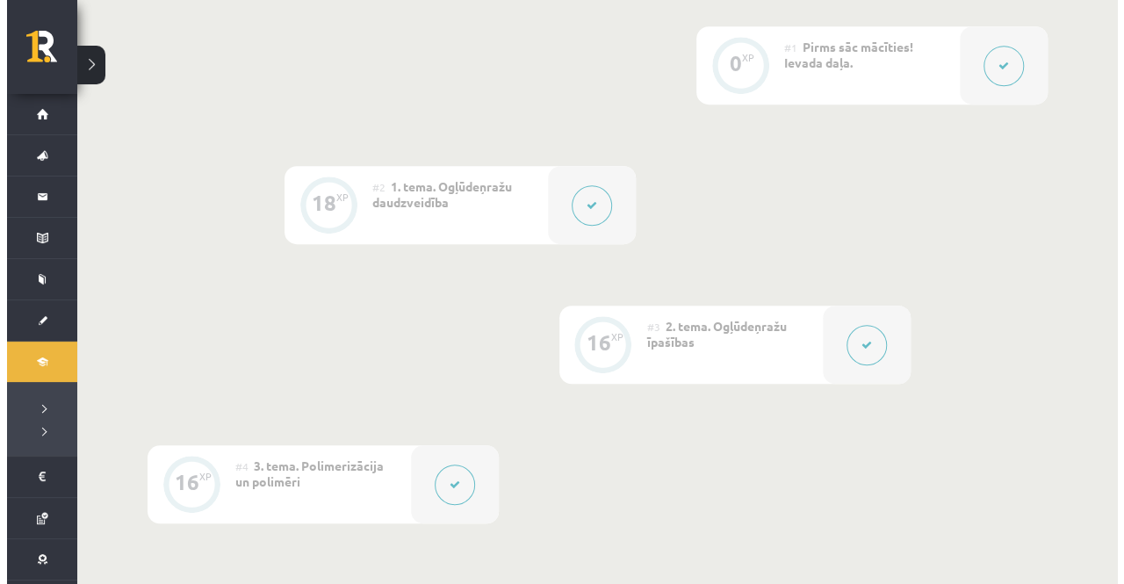
scroll to position [469, 0]
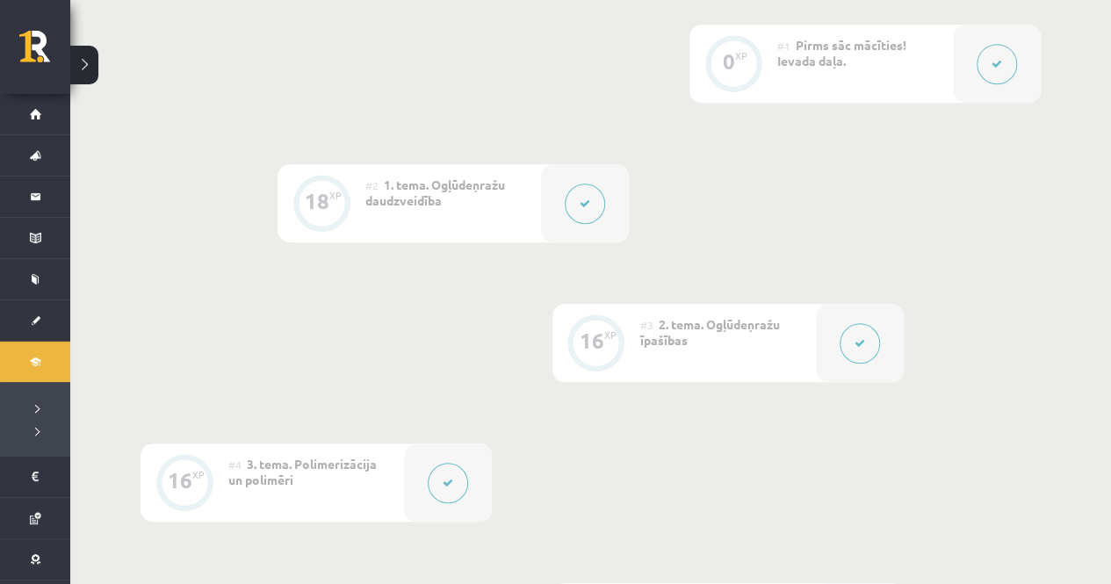
click at [849, 338] on button at bounding box center [859, 343] width 40 height 40
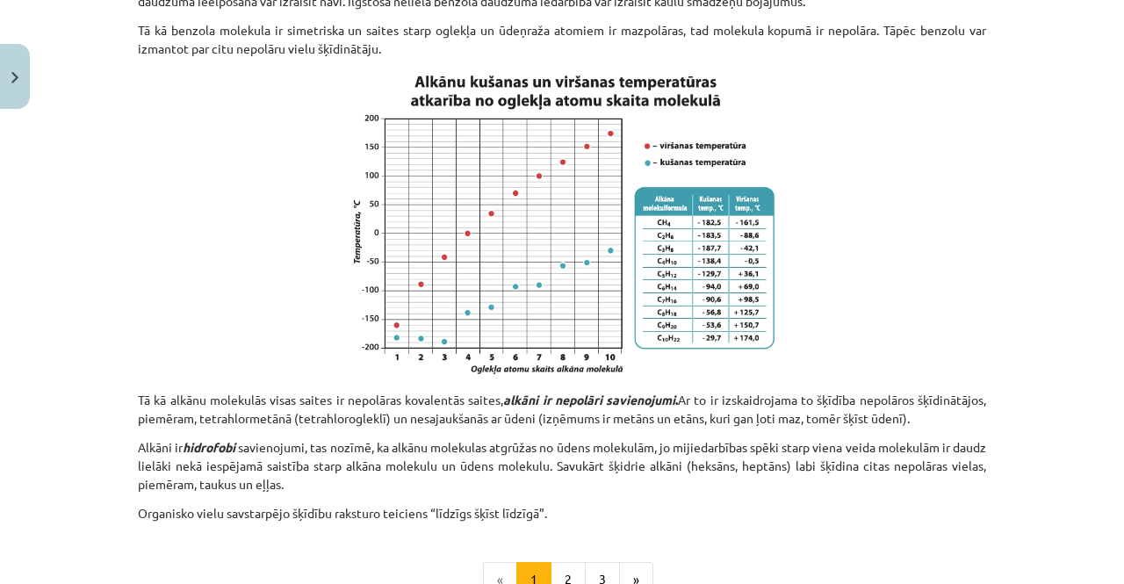
scroll to position [1277, 0]
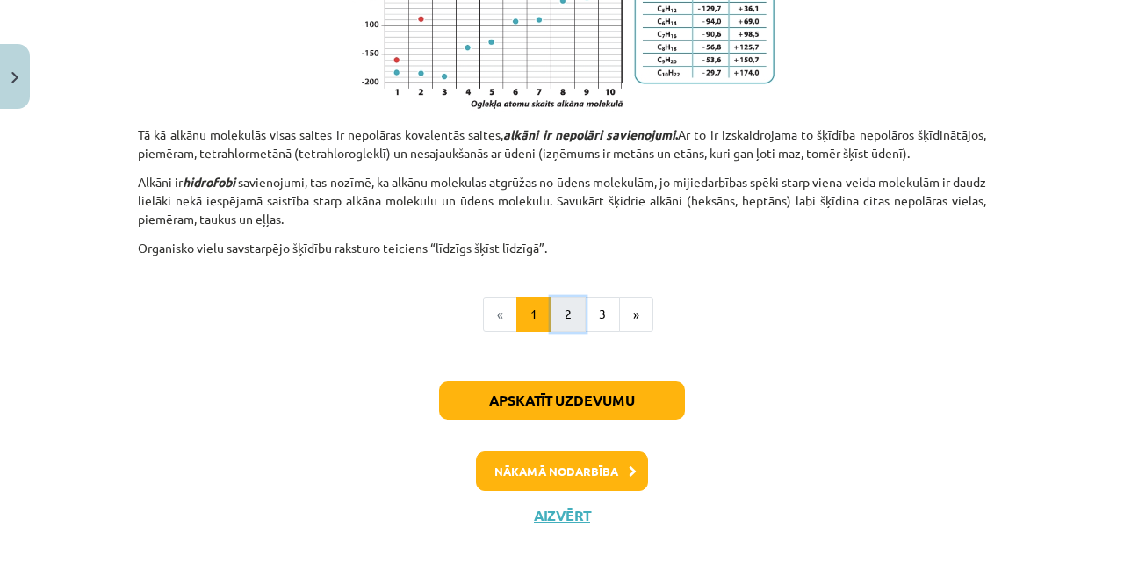
click at [572, 303] on button "2" at bounding box center [568, 314] width 35 height 35
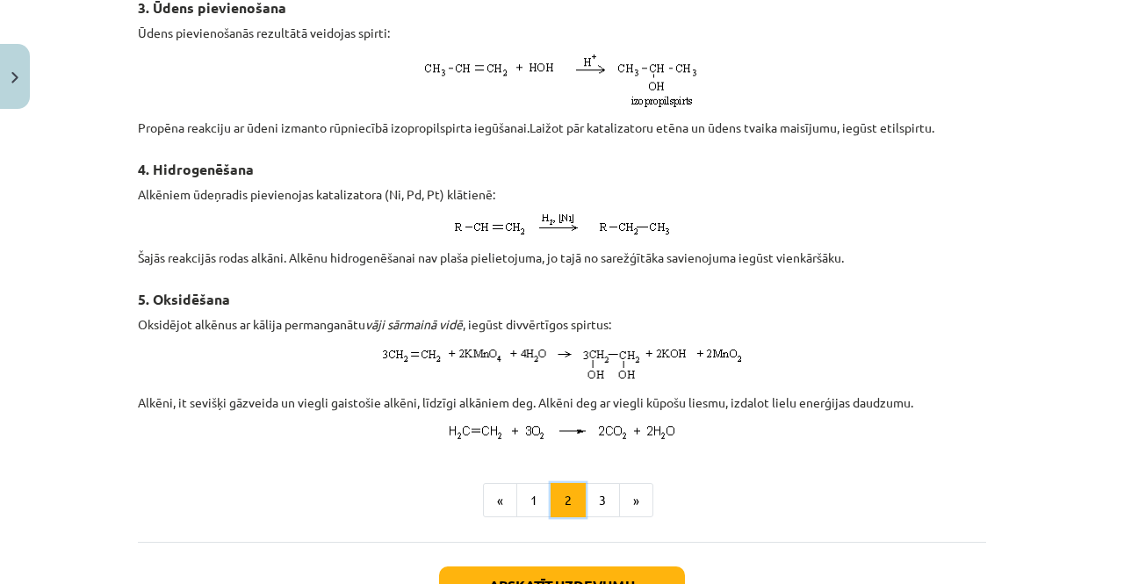
scroll to position [1292, 0]
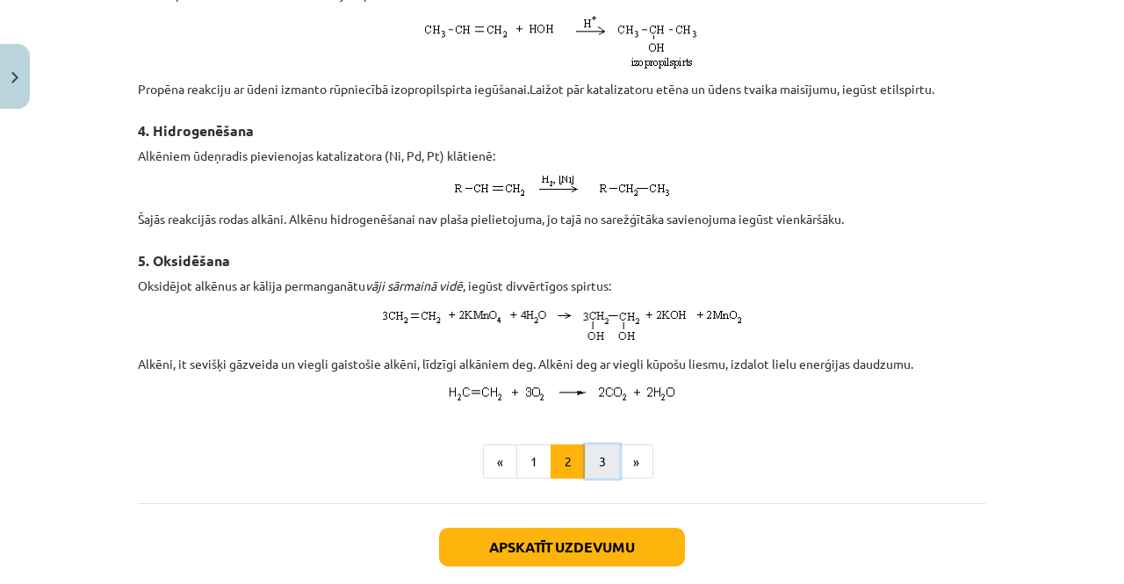
click at [601, 472] on button "3" at bounding box center [602, 461] width 35 height 35
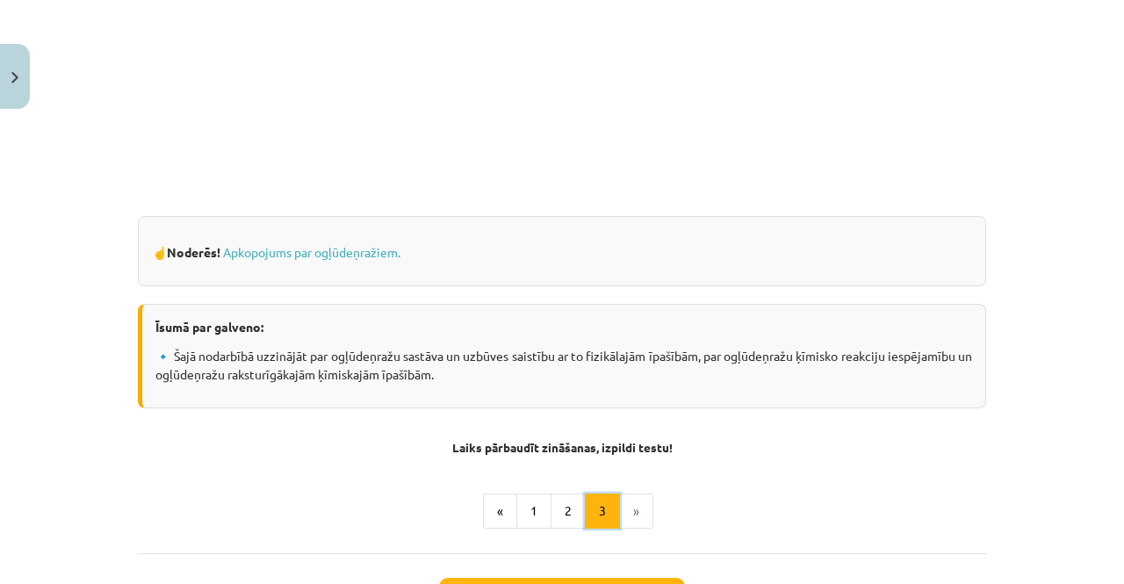
scroll to position [795, 0]
click at [349, 248] on link "Apkopojums par ogļūdeņražiem." at bounding box center [311, 250] width 177 height 16
